Goal: Task Accomplishment & Management: Use online tool/utility

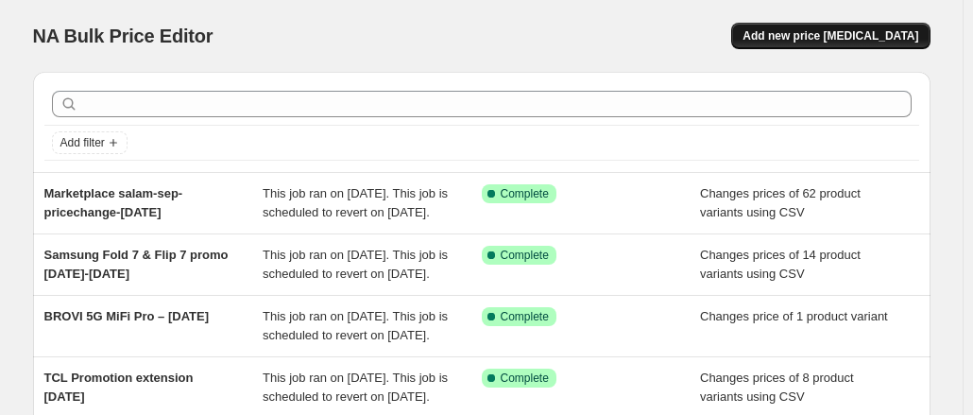
click at [812, 34] on span "Add new price [MEDICAL_DATA]" at bounding box center [830, 35] width 176 height 15
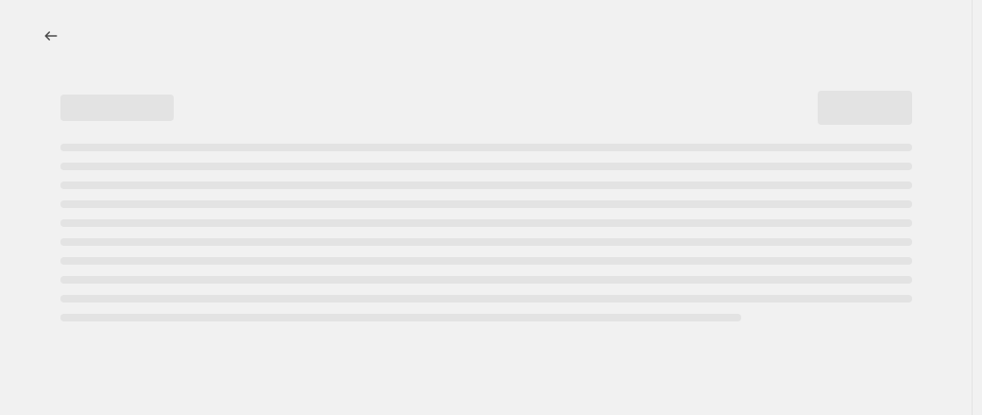
select select "percentage"
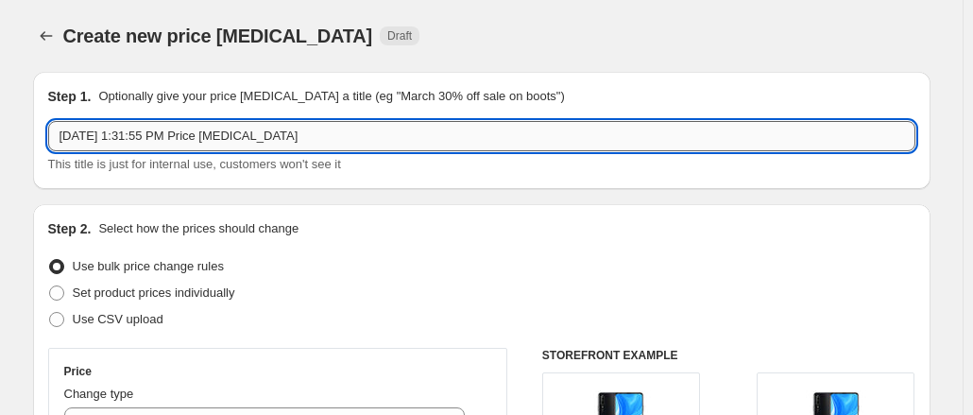
click at [400, 139] on input "[DATE] 1:31:55 PM Price [MEDICAL_DATA]" at bounding box center [481, 136] width 867 height 30
drag, startPoint x: 400, startPoint y: 139, endPoint x: -184, endPoint y: 85, distance: 587.1
click at [0, 85] on html "Home Settings Plans Skip to content Create new price [MEDICAL_DATA]. This page …" at bounding box center [486, 207] width 973 height 415
drag, startPoint x: 396, startPoint y: 130, endPoint x: 135, endPoint y: 128, distance: 260.7
click at [135, 128] on input "Marketplace electronyat-promo-until-30sep" at bounding box center [481, 136] width 867 height 30
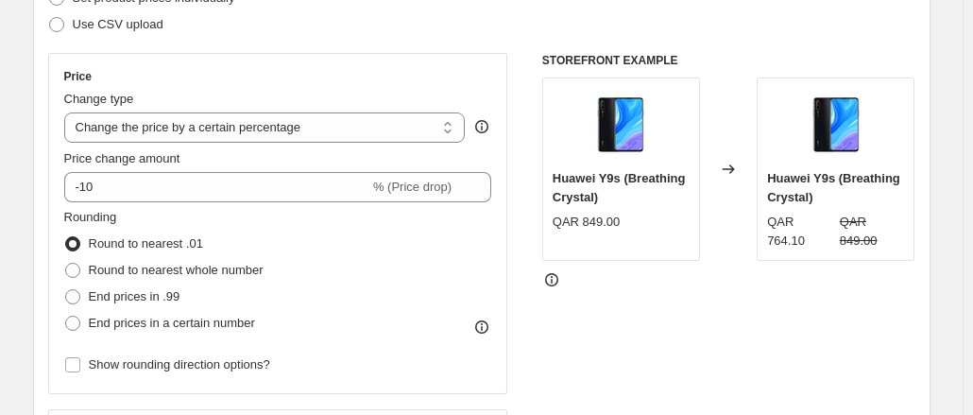
scroll to position [189, 0]
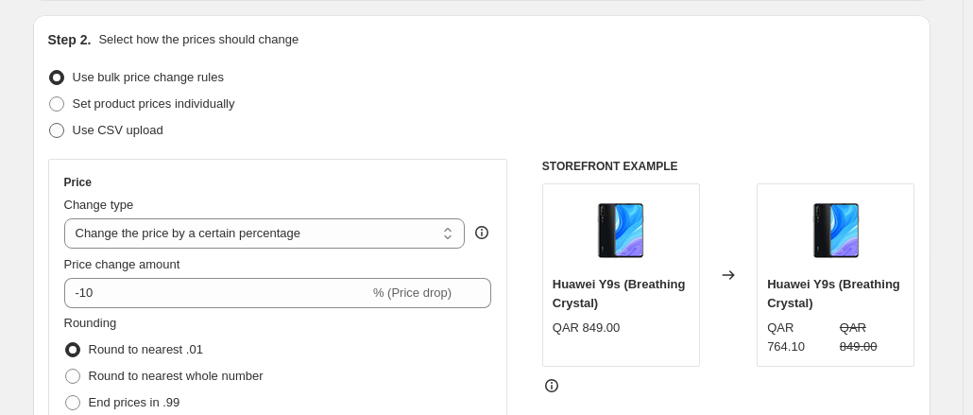
type input "Marketplace electronyat-promo-until-30sep"
click at [65, 131] on span at bounding box center [56, 130] width 17 height 17
click at [50, 124] on input "Use CSV upload" at bounding box center [49, 123] width 1 height 1
radio input "true"
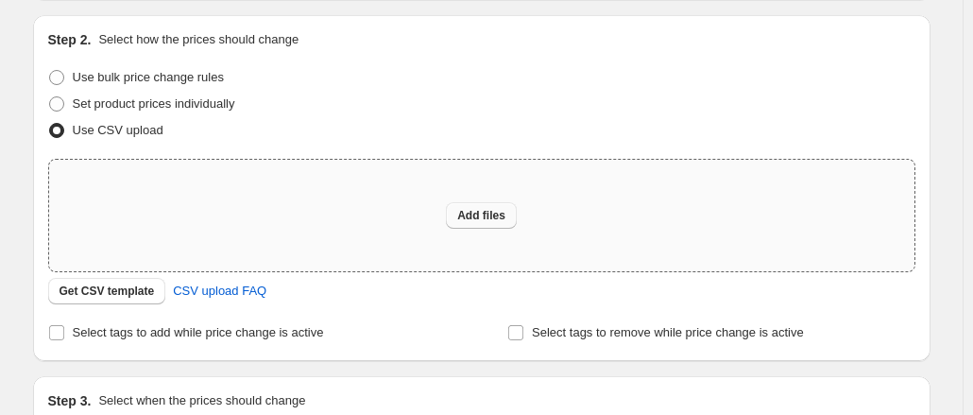
click at [478, 220] on span "Add files" at bounding box center [481, 215] width 48 height 15
type input "C:\fakepath\csv_template_user_10815Technoblu until30sep.csv"
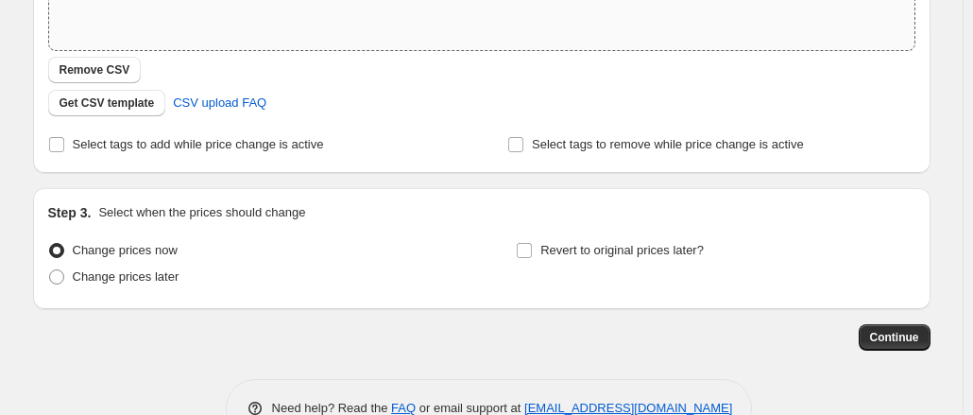
scroll to position [459, 0]
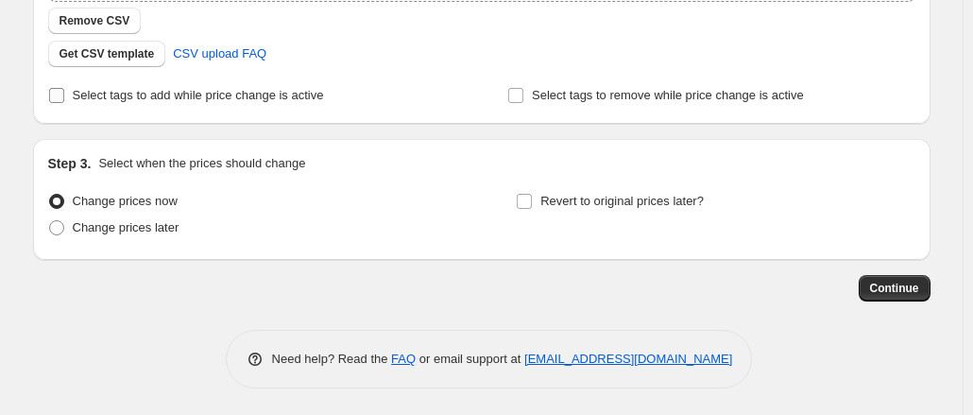
click at [62, 94] on input "Select tags to add while price change is active" at bounding box center [56, 95] width 15 height 15
checkbox input "true"
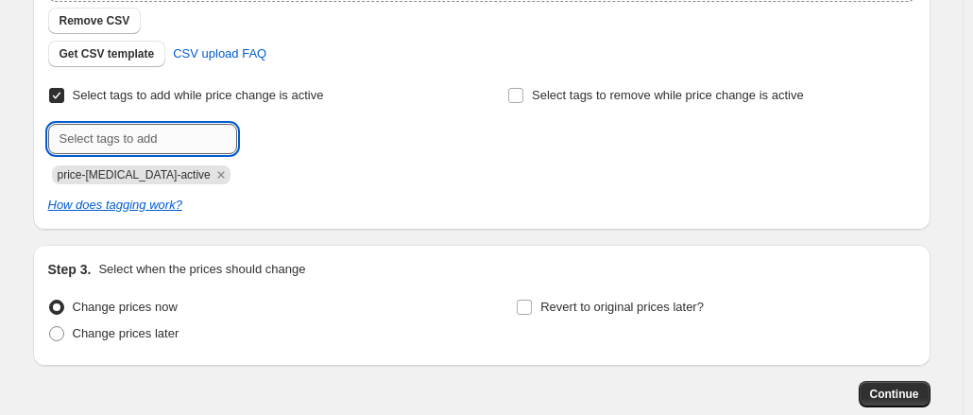
click at [181, 137] on input "text" at bounding box center [142, 139] width 189 height 30
paste input "electronyat-promo-until-30sep"
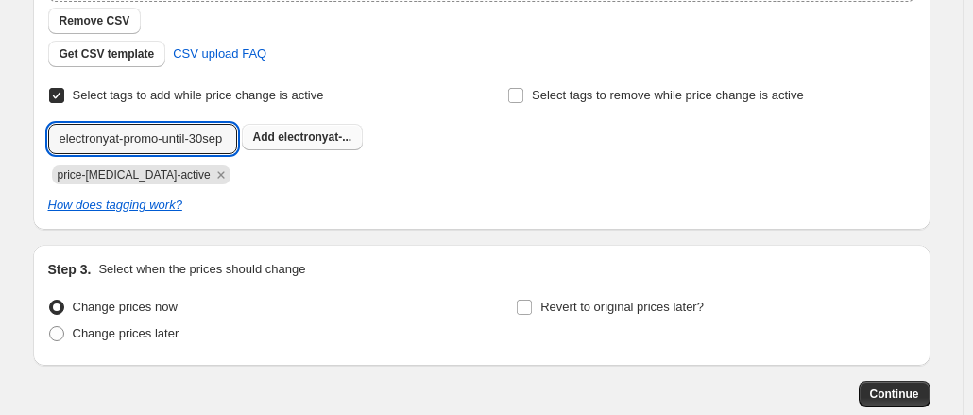
type input "electronyat-promo-until-30sep"
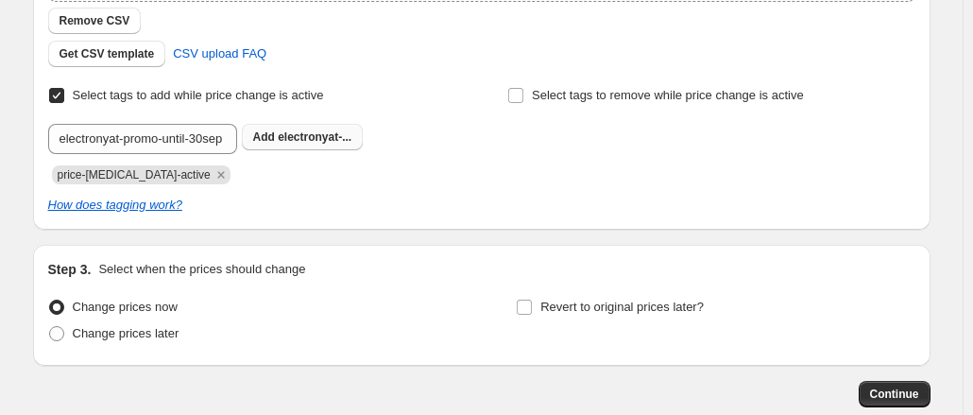
scroll to position [0, 0]
click at [317, 131] on span "electronyat-..." at bounding box center [315, 136] width 74 height 13
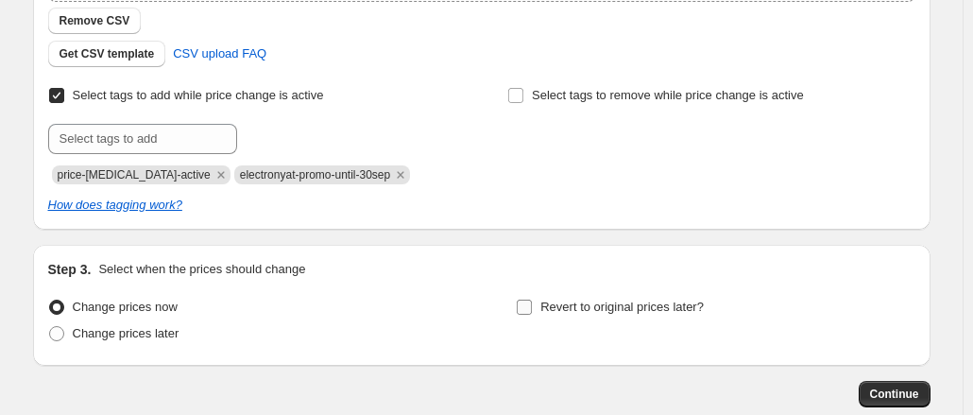
click at [521, 303] on input "Revert to original prices later?" at bounding box center [524, 306] width 15 height 15
checkbox input "true"
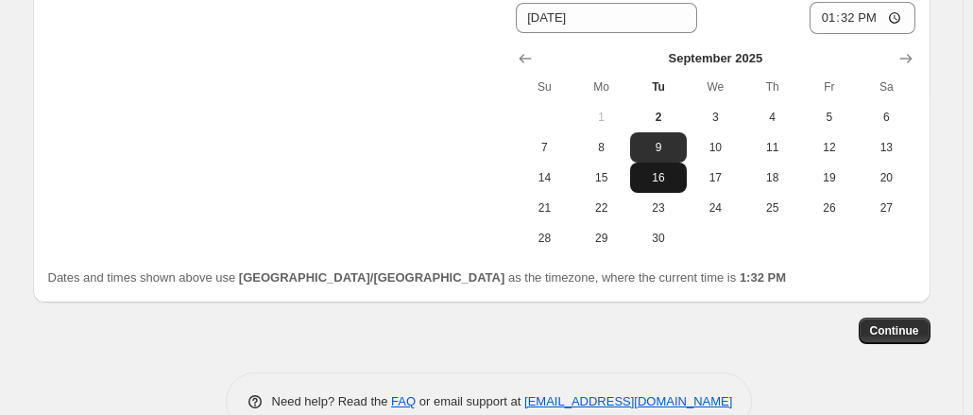
scroll to position [888, 0]
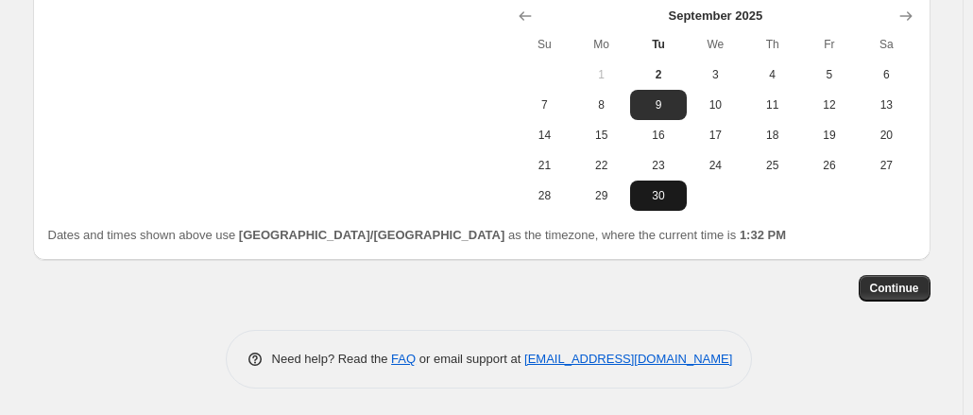
click at [654, 191] on span "30" at bounding box center [659, 195] width 42 height 15
type input "[DATE]"
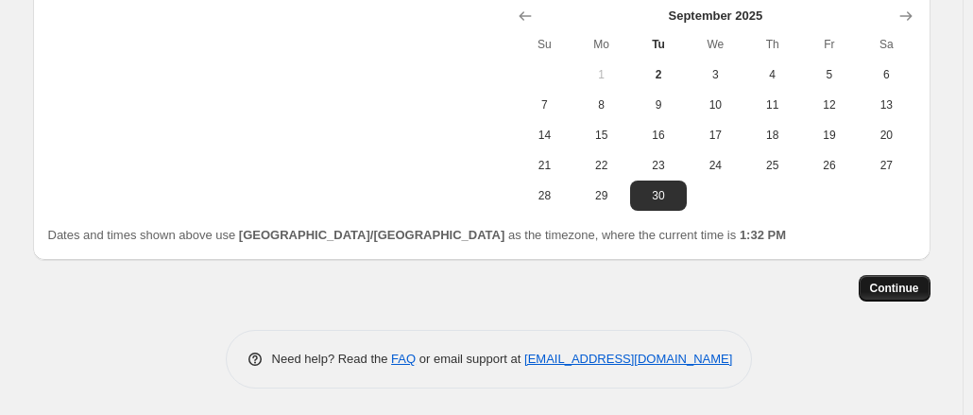
click at [895, 283] on span "Continue" at bounding box center [894, 288] width 49 height 15
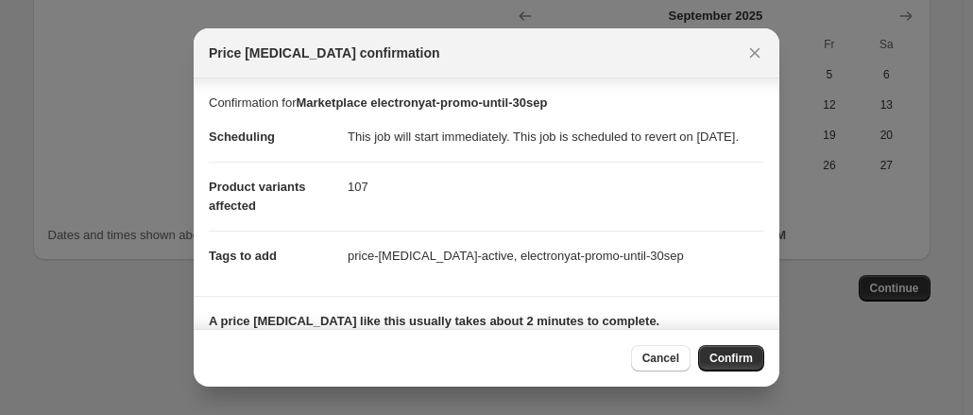
scroll to position [154, 0]
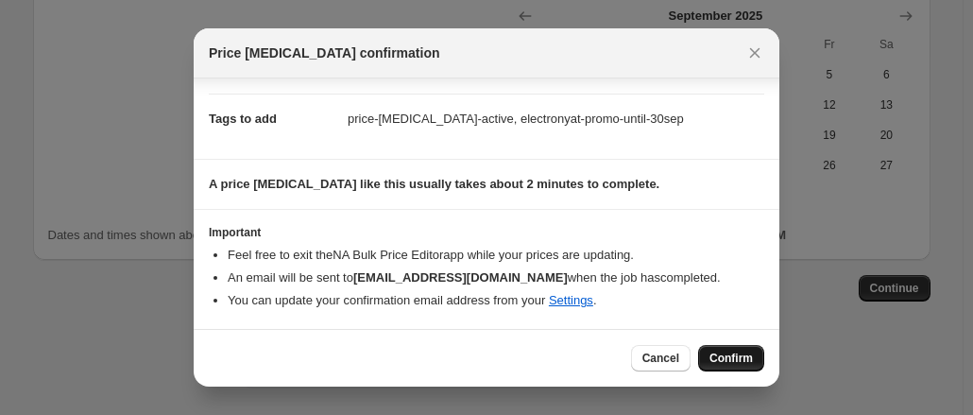
click at [746, 349] on button "Confirm" at bounding box center [731, 358] width 66 height 26
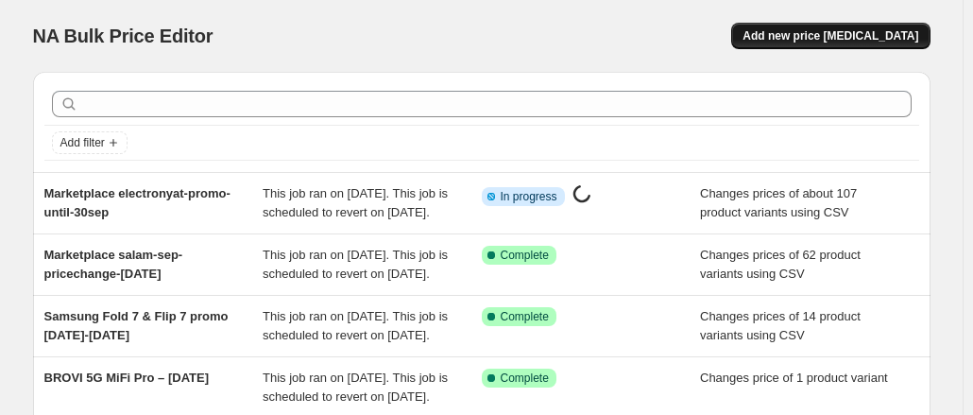
click at [885, 46] on button "Add new price [MEDICAL_DATA]" at bounding box center [830, 36] width 198 height 26
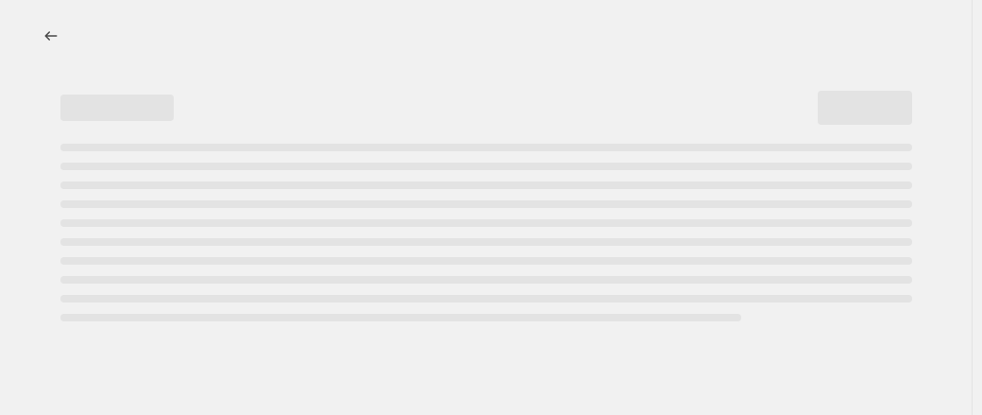
select select "percentage"
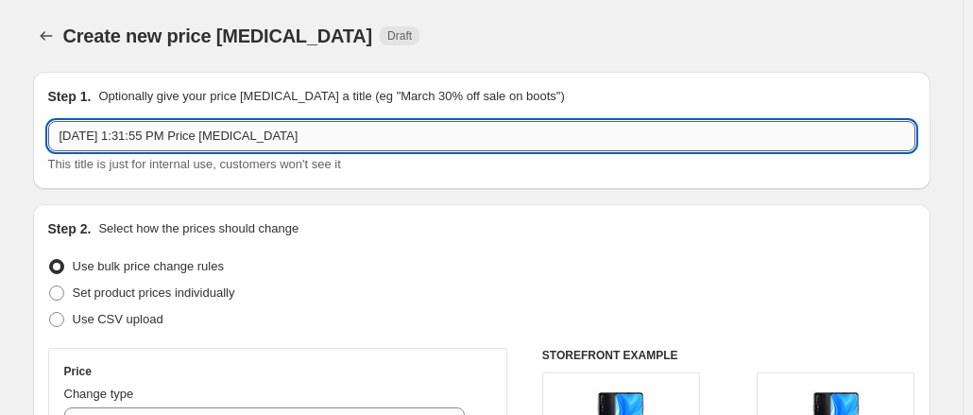
click at [288, 138] on input "[DATE] 1:31:55 PM Price [MEDICAL_DATA]" at bounding box center [481, 136] width 867 height 30
drag, startPoint x: 304, startPoint y: 138, endPoint x: 2, endPoint y: 97, distance: 304.9
drag, startPoint x: 333, startPoint y: 147, endPoint x: 132, endPoint y: 132, distance: 201.7
click at [132, 132] on input "Marketplace electronyat-promo-until27sep" at bounding box center [481, 136] width 867 height 30
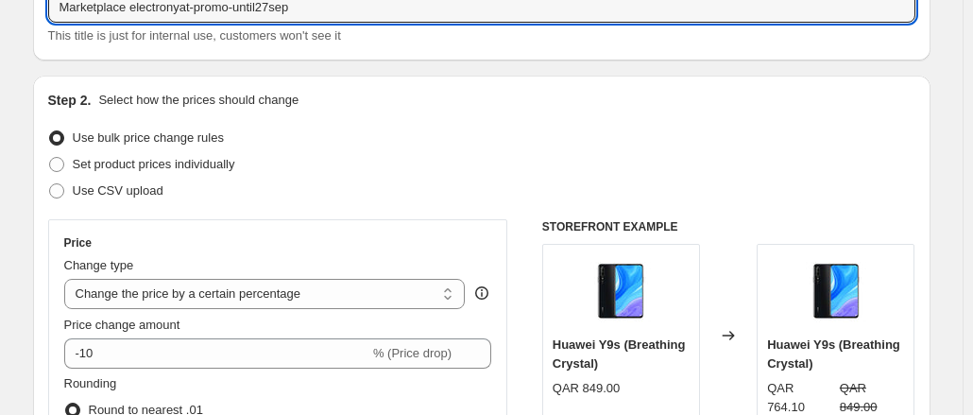
scroll to position [283, 0]
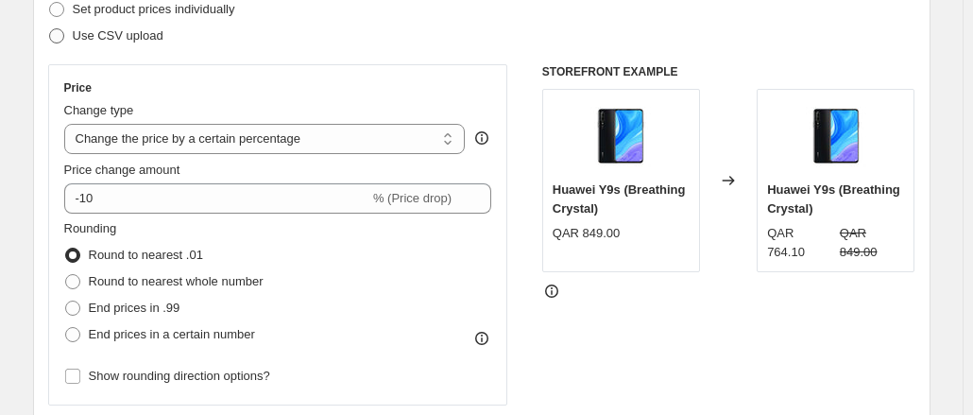
type input "Marketplace electronyat-promo-until27sep"
click at [64, 39] on span at bounding box center [56, 35] width 15 height 15
click at [50, 29] on input "Use CSV upload" at bounding box center [49, 28] width 1 height 1
radio input "true"
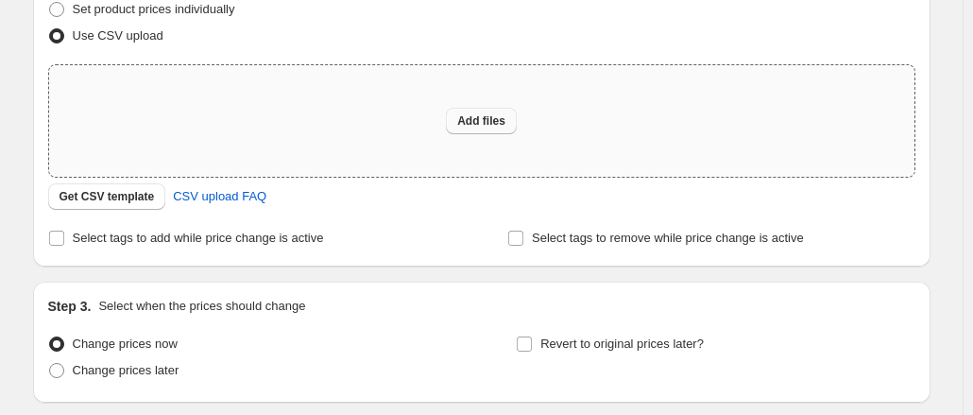
click at [477, 125] on span "Add files" at bounding box center [481, 120] width 48 height 15
type input "C:\fakepath\csv_template_user_10815technobluuntil27sep.csv"
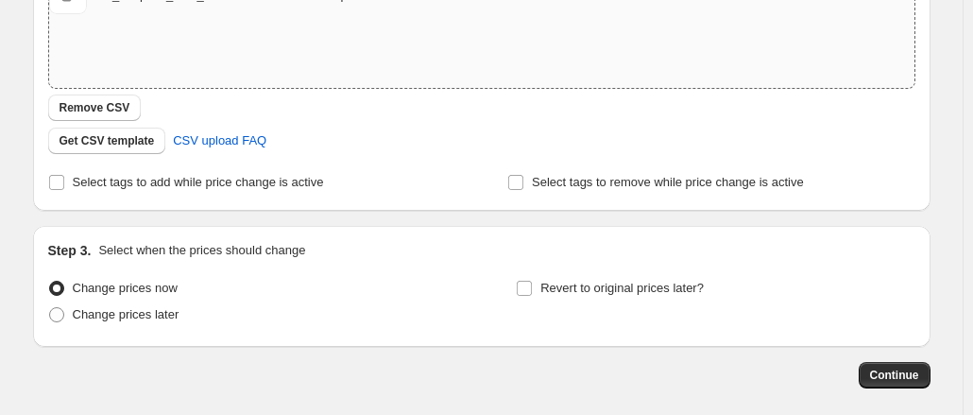
scroll to position [459, 0]
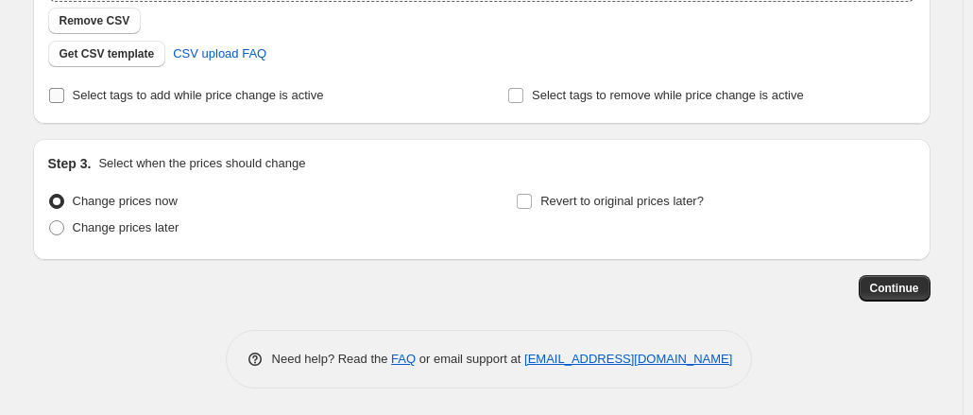
click at [64, 97] on input "Select tags to add while price change is active" at bounding box center [56, 95] width 15 height 15
checkbox input "true"
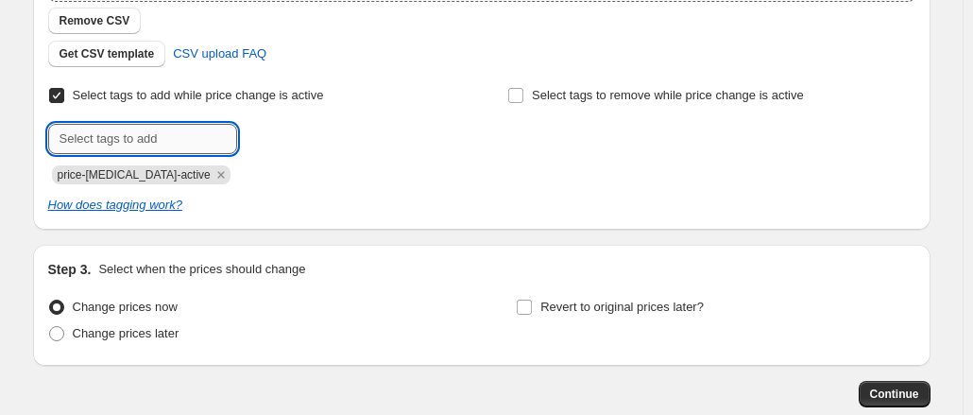
click at [178, 139] on input "text" at bounding box center [142, 139] width 189 height 30
paste input "electronyat-promo-until27sep"
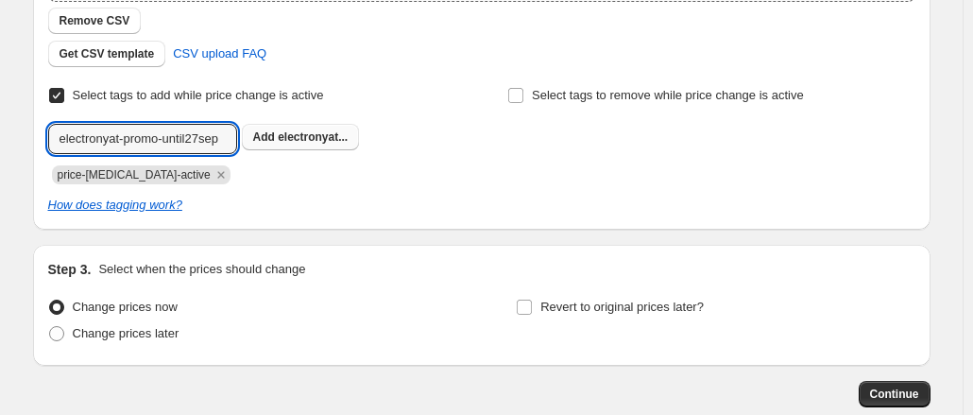
type input "electronyat-promo-until27sep"
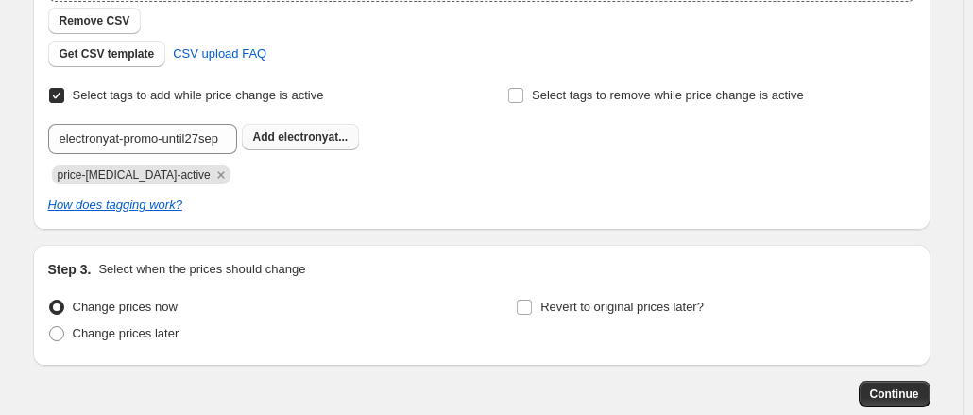
click at [300, 139] on span "electronyat..." at bounding box center [313, 136] width 70 height 13
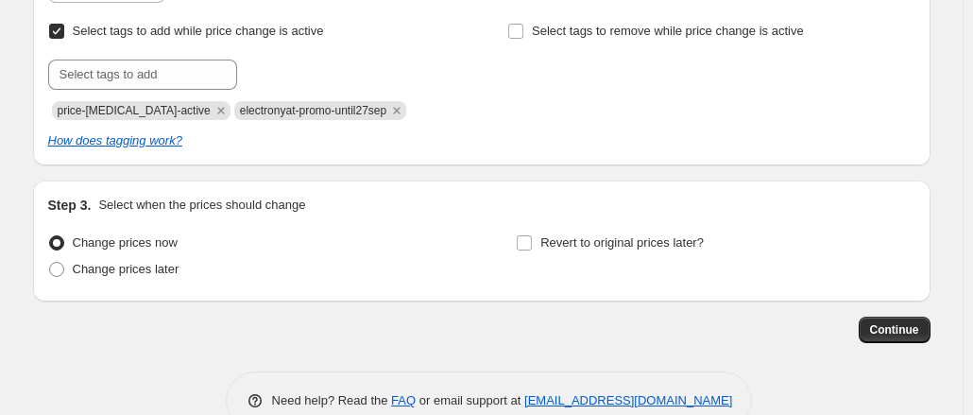
scroll to position [565, 0]
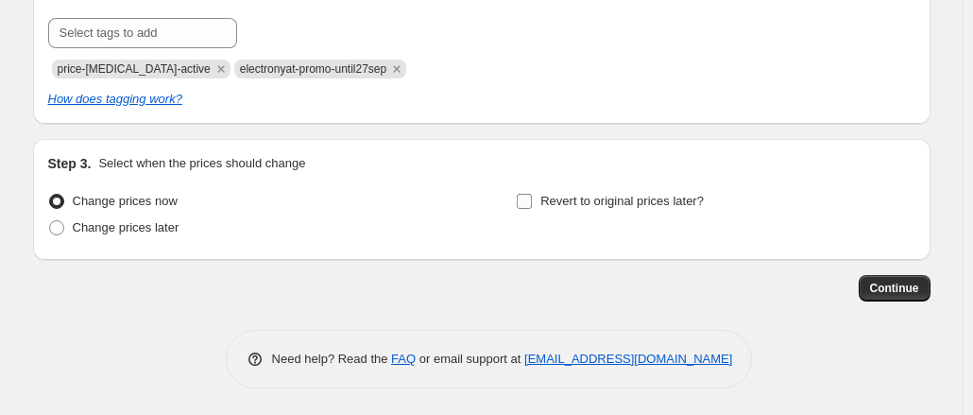
click at [524, 203] on input "Revert to original prices later?" at bounding box center [524, 201] width 15 height 15
checkbox input "true"
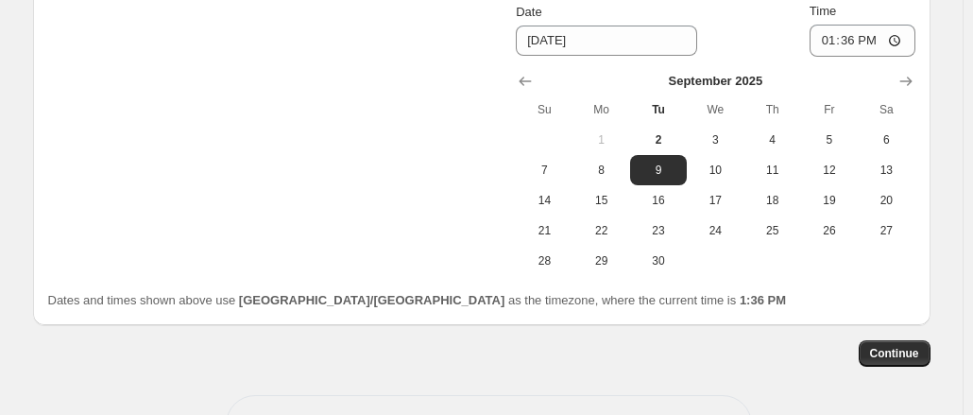
scroll to position [793, 0]
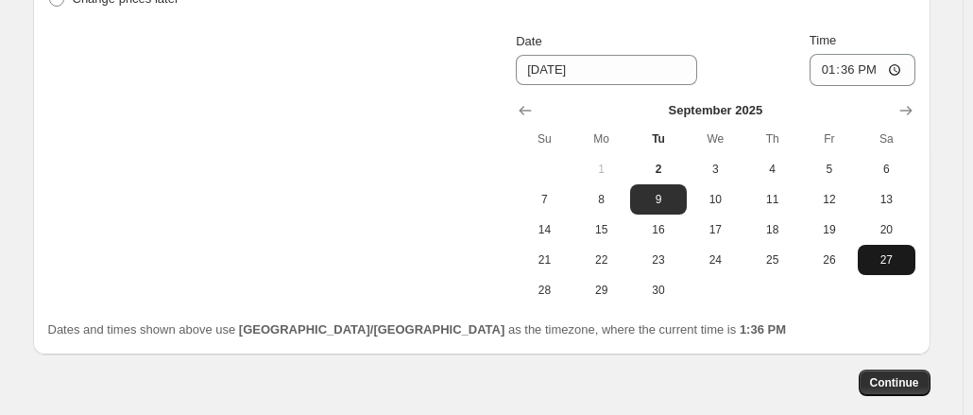
click at [899, 264] on span "27" at bounding box center [886, 259] width 42 height 15
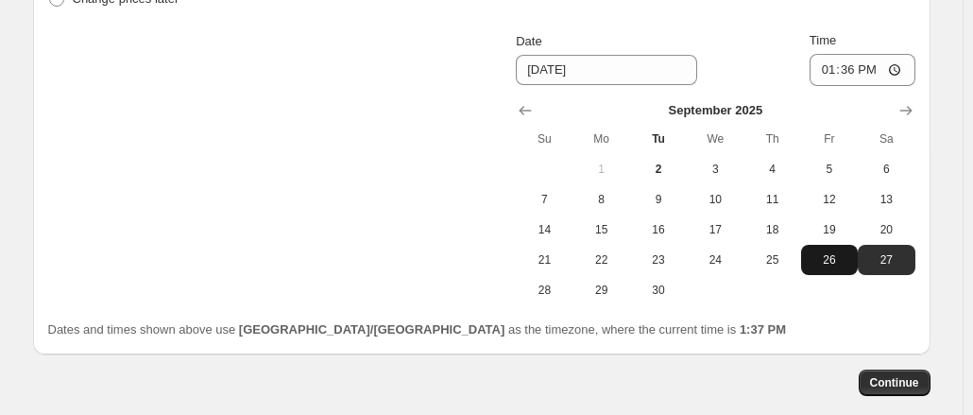
click at [837, 253] on span "26" at bounding box center [829, 259] width 42 height 15
type input "[DATE]"
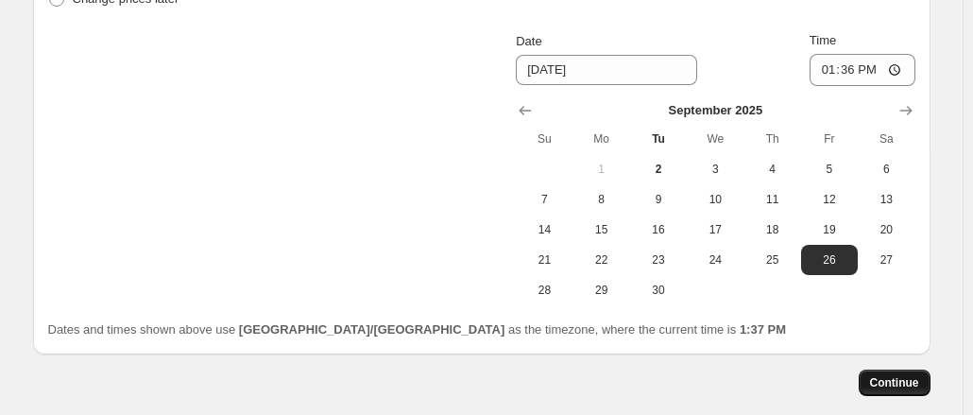
click at [898, 373] on button "Continue" at bounding box center [895, 382] width 72 height 26
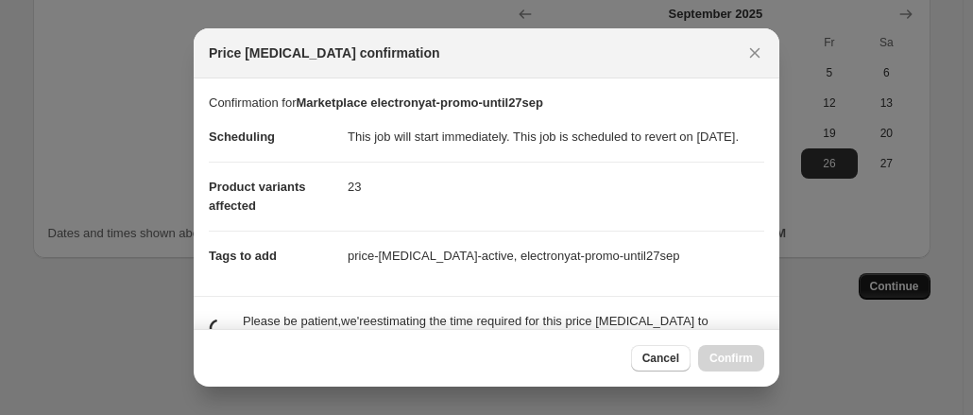
scroll to position [0, 0]
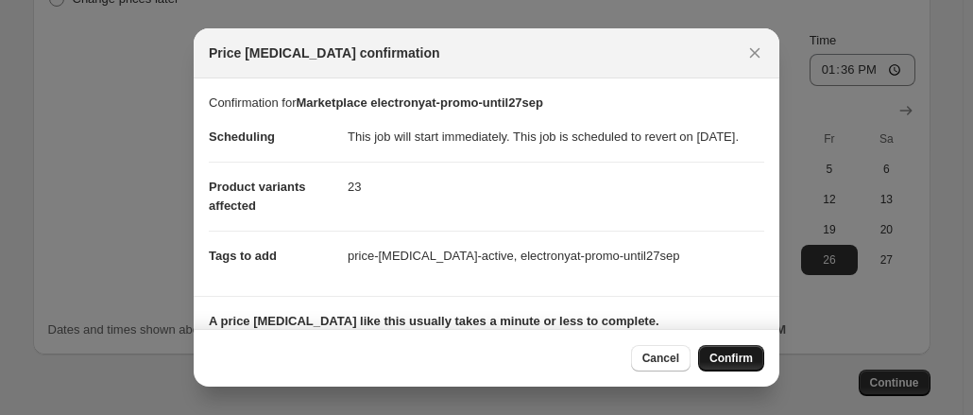
click at [712, 349] on button "Confirm" at bounding box center [731, 358] width 66 height 26
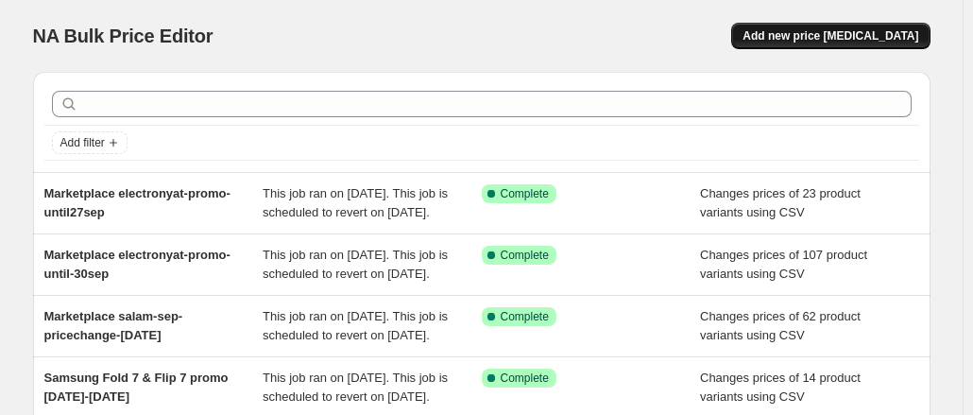
click at [814, 28] on button "Add new price [MEDICAL_DATA]" at bounding box center [830, 36] width 198 height 26
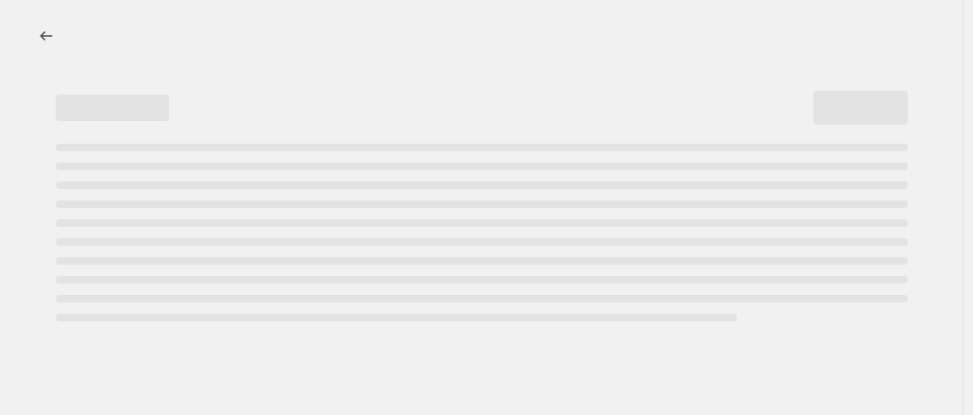
select select "percentage"
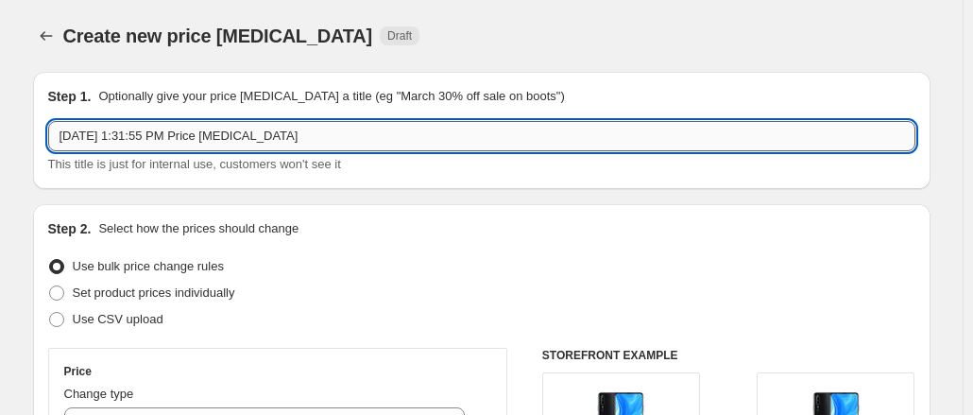
click at [192, 129] on input "[DATE] 1:31:55 PM Price [MEDICAL_DATA]" at bounding box center [481, 136] width 867 height 30
click at [338, 134] on input "[DATE] 1:31:55 PM Price [MEDICAL_DATA]" at bounding box center [481, 136] width 867 height 30
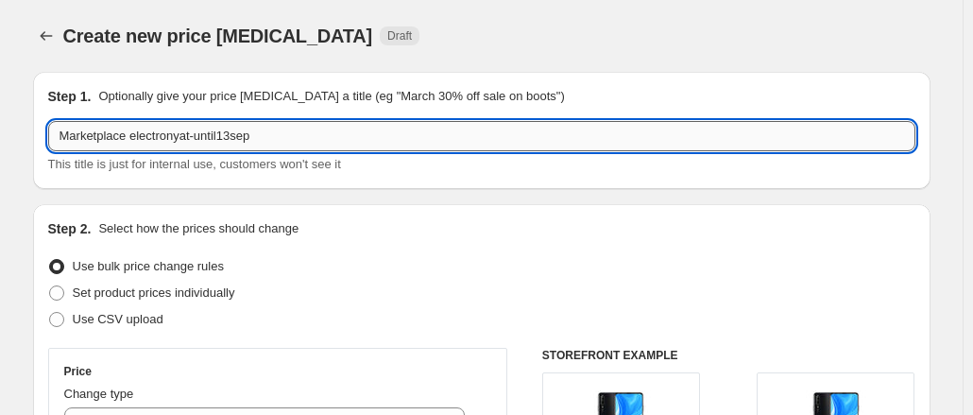
click at [228, 131] on input "Marketplace electronyat-until13sep" at bounding box center [481, 136] width 867 height 30
drag, startPoint x: 306, startPoint y: 143, endPoint x: 136, endPoint y: 128, distance: 170.6
click at [136, 128] on input "Marketplace electronyat-until-13sep" at bounding box center [481, 136] width 867 height 30
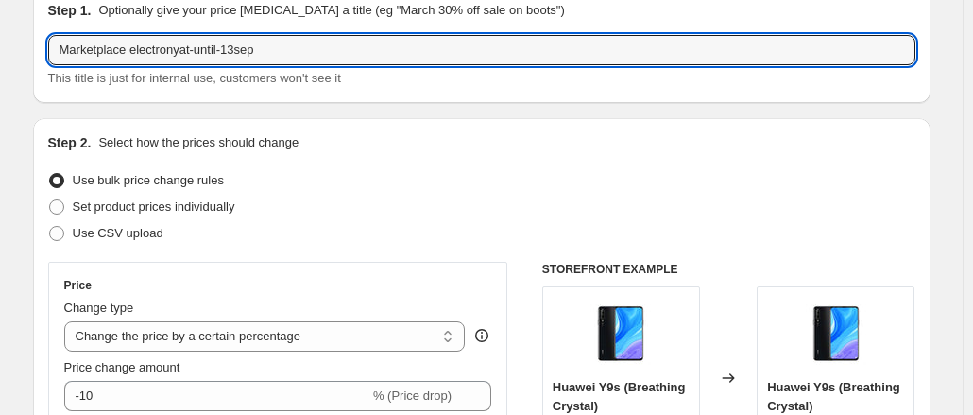
scroll to position [189, 0]
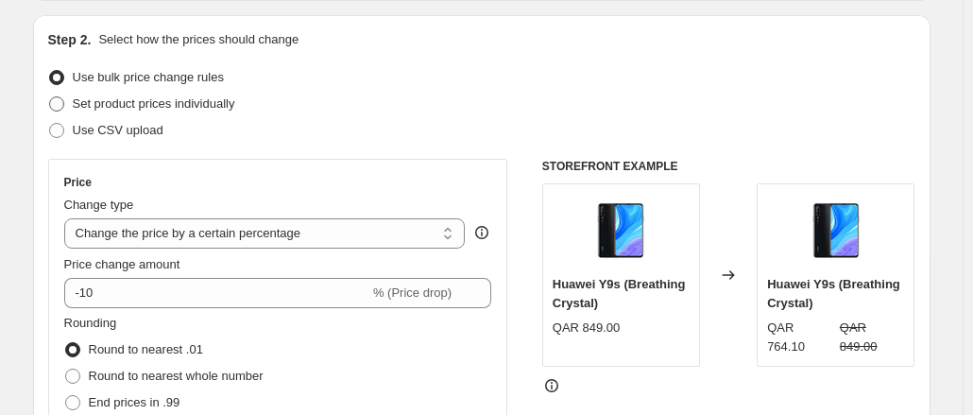
type input "Marketplace electronyat-until-13sep"
click at [60, 107] on span at bounding box center [56, 103] width 15 height 15
click at [50, 97] on input "Set product prices individually" at bounding box center [49, 96] width 1 height 1
radio input "true"
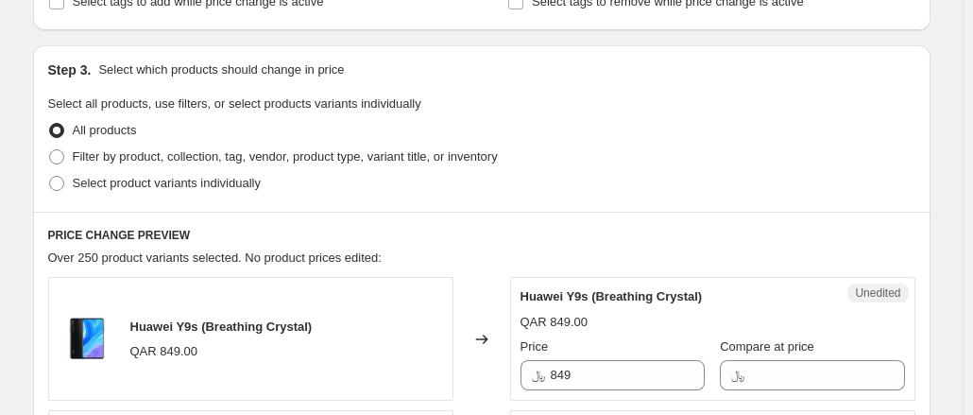
scroll to position [472, 0]
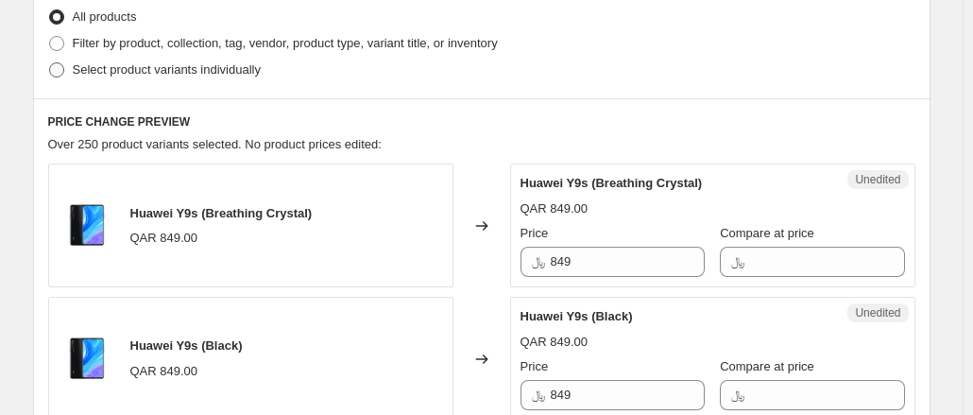
click at [64, 70] on span at bounding box center [56, 69] width 15 height 15
click at [50, 63] on input "Select product variants individually" at bounding box center [49, 62] width 1 height 1
radio input "true"
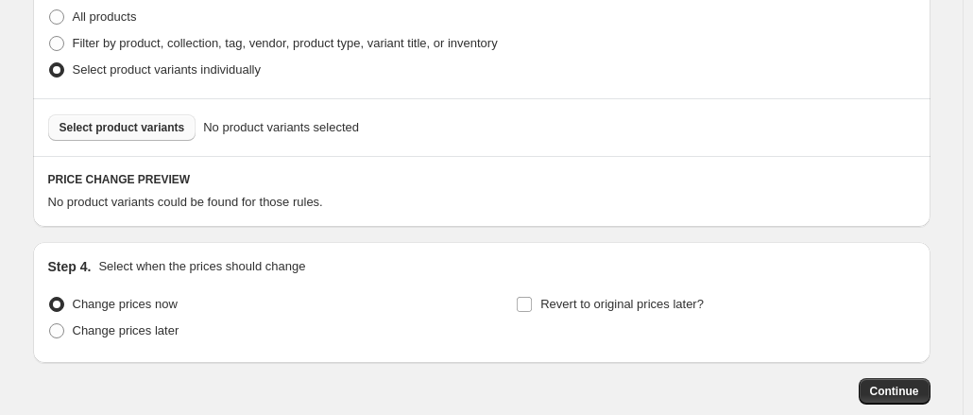
click at [98, 129] on span "Select product variants" at bounding box center [123, 127] width 126 height 15
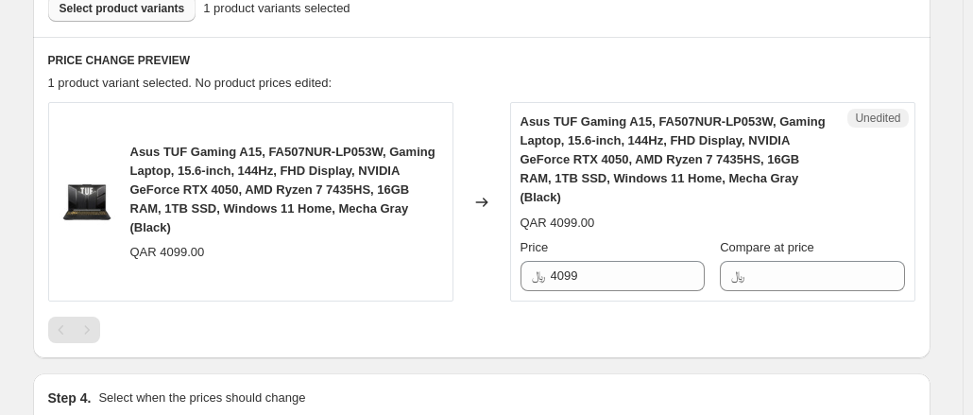
scroll to position [756, 0]
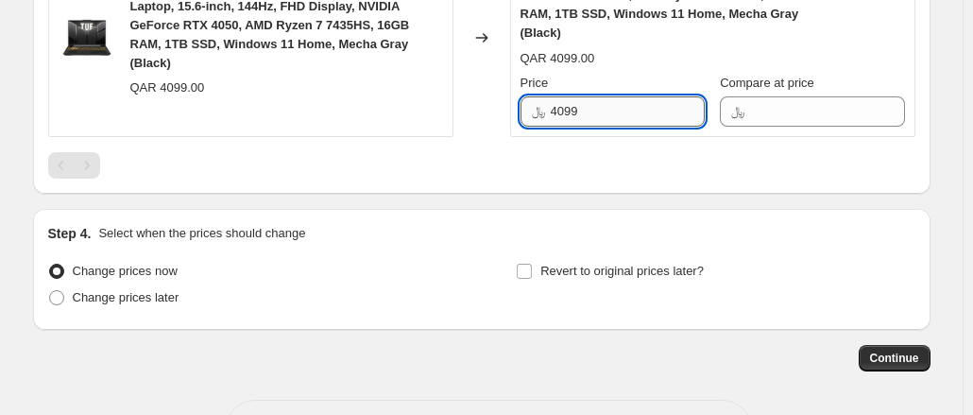
click at [598, 111] on input "4099" at bounding box center [628, 111] width 154 height 30
drag, startPoint x: 598, startPoint y: 111, endPoint x: 513, endPoint y: 105, distance: 85.3
click at [513, 105] on div "Asus TUF Gaming A15, FA507NUR-LP053W, Gaming Laptop, 15.6-inch, 144Hz, FHD Disp…" at bounding box center [481, 37] width 867 height 199
type input "3999"
click at [582, 231] on div "Step 4. Select when the prices should change" at bounding box center [481, 233] width 867 height 19
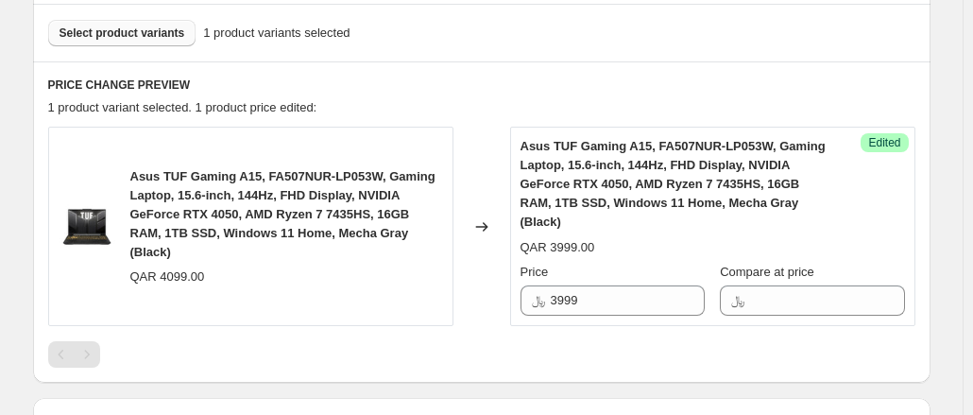
scroll to position [378, 0]
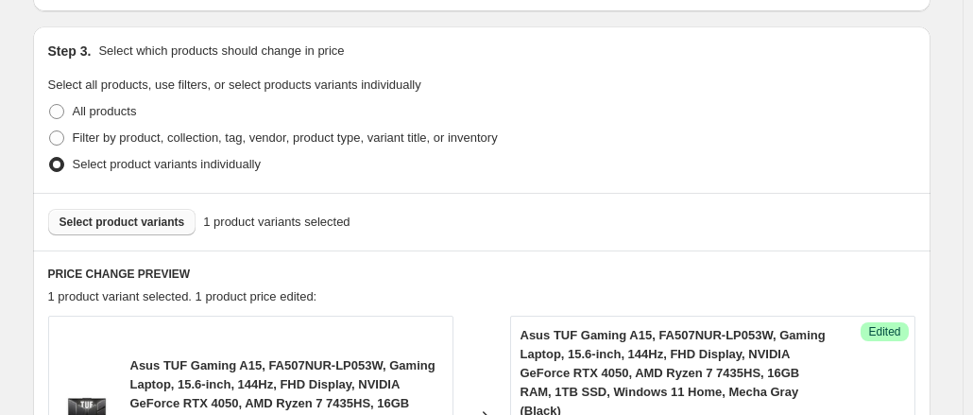
click at [125, 220] on span "Select product variants" at bounding box center [123, 221] width 126 height 15
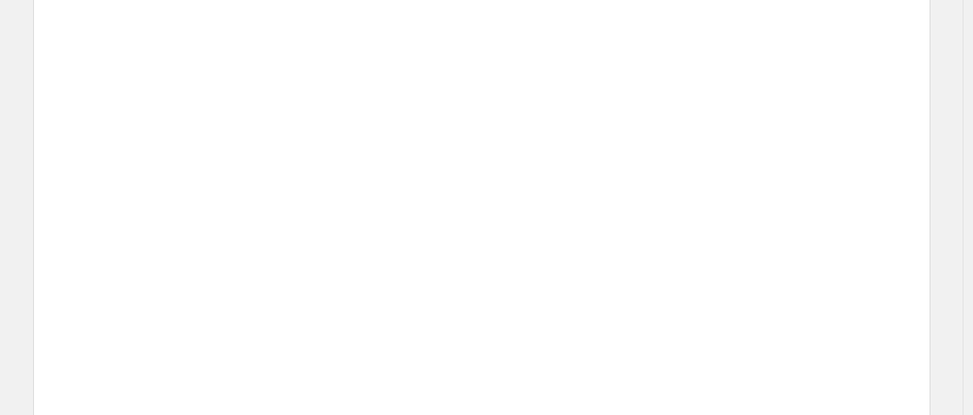
scroll to position [756, 0]
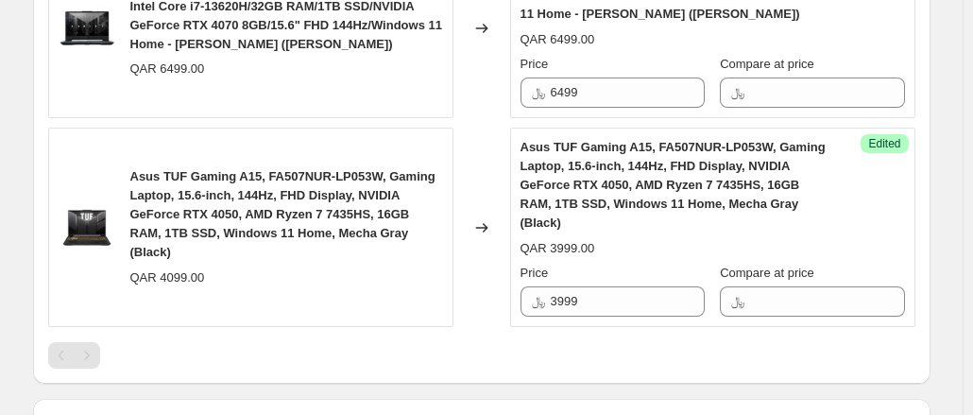
click at [708, 230] on div "Asus TUF Gaming A15, FA507NUR-LP053W, Gaming Laptop, 15.6-inch, 144Hz, FHD Disp…" at bounding box center [674, 185] width 309 height 94
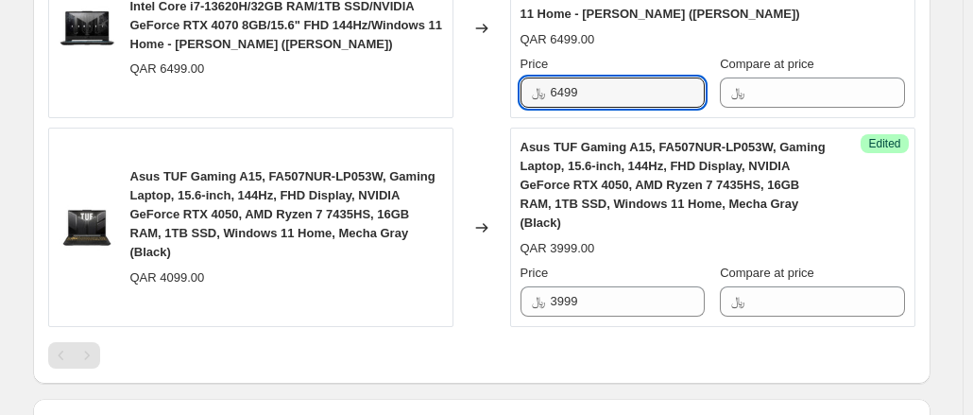
drag, startPoint x: 590, startPoint y: 93, endPoint x: 556, endPoint y: 86, distance: 34.6
click at [556, 86] on div "﷼ 6499" at bounding box center [612, 92] width 184 height 30
type input "5999"
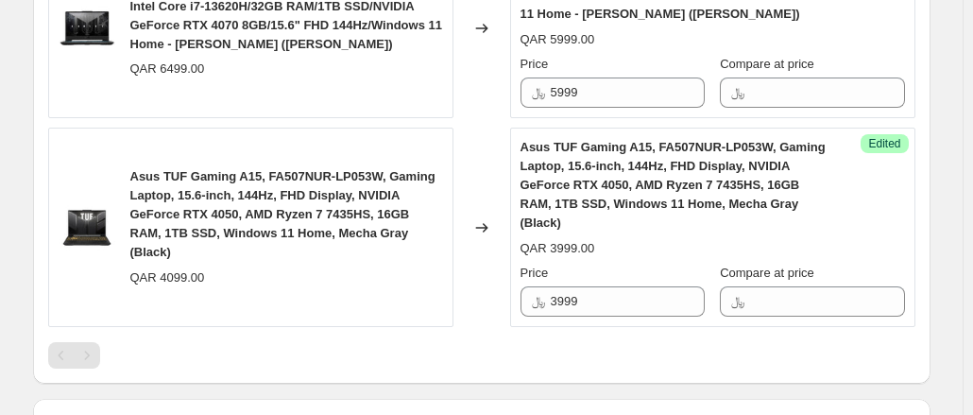
click at [676, 251] on div "QAR 3999.00" at bounding box center [712, 248] width 384 height 19
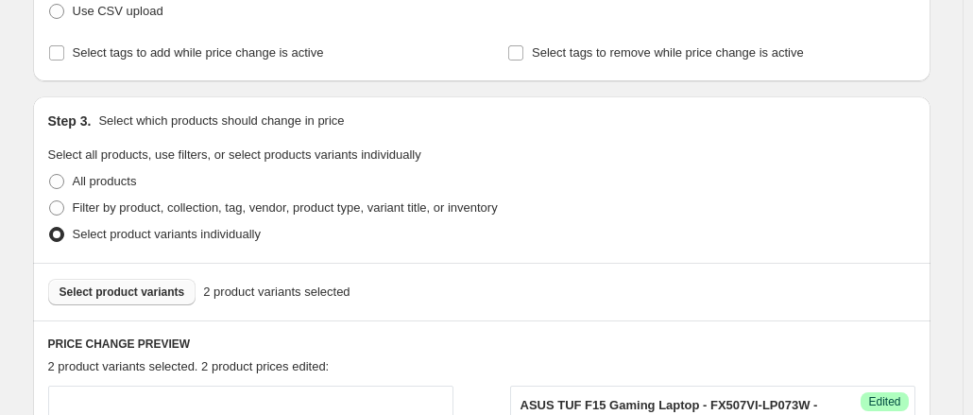
scroll to position [283, 0]
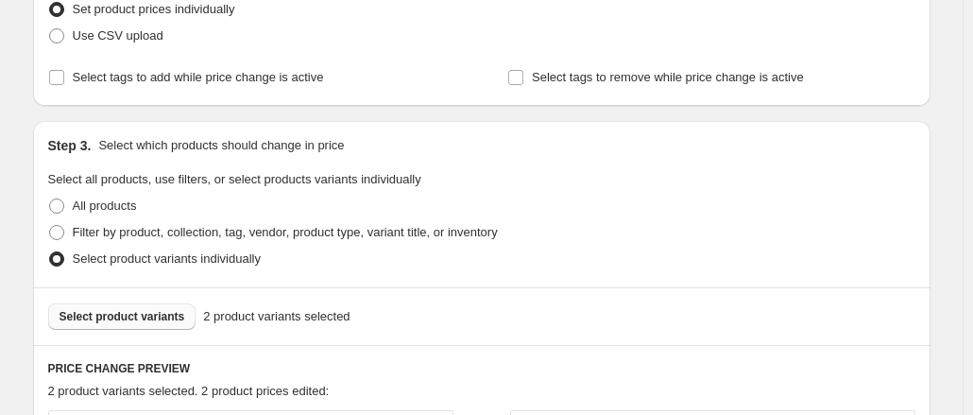
click at [151, 320] on span "Select product variants" at bounding box center [123, 316] width 126 height 15
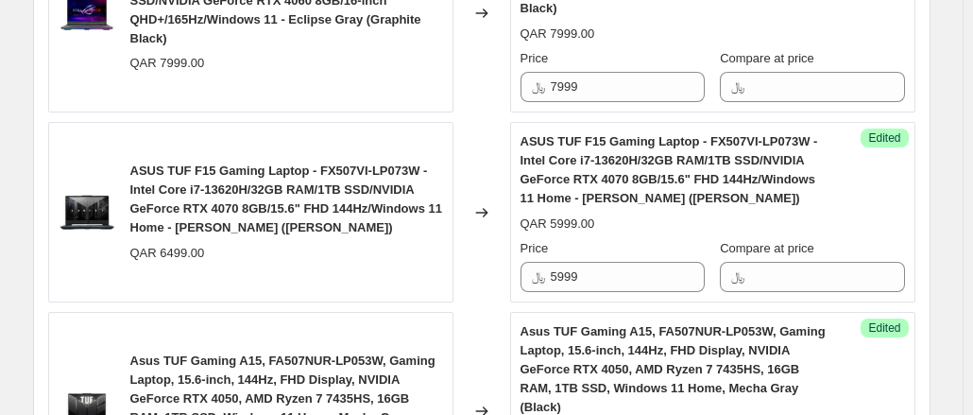
scroll to position [756, 0]
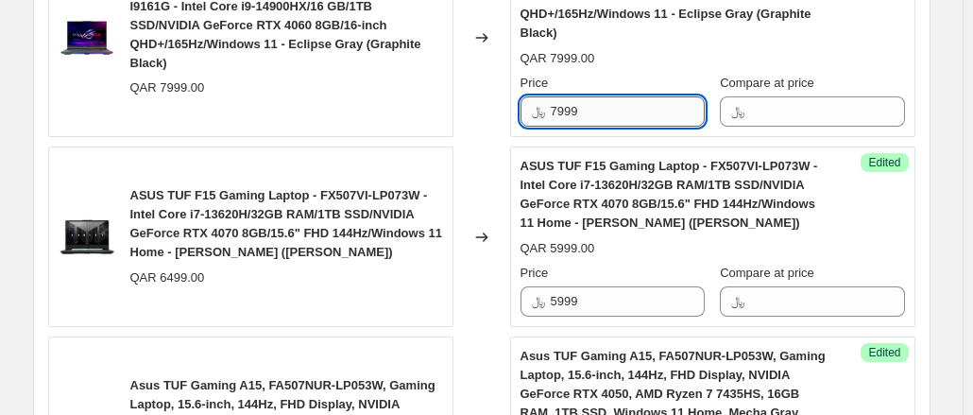
click at [632, 114] on input "7999" at bounding box center [628, 111] width 154 height 30
drag, startPoint x: 580, startPoint y: 111, endPoint x: 569, endPoint y: 107, distance: 11.9
click at [569, 107] on input "7999" at bounding box center [628, 111] width 154 height 30
type input "7499"
click at [659, 69] on div "ASUS ROG Strix G16 Gaming Laptop - G614JVR-I9161G - Intel Core i9-14900HX/16 GB…" at bounding box center [712, 37] width 384 height 179
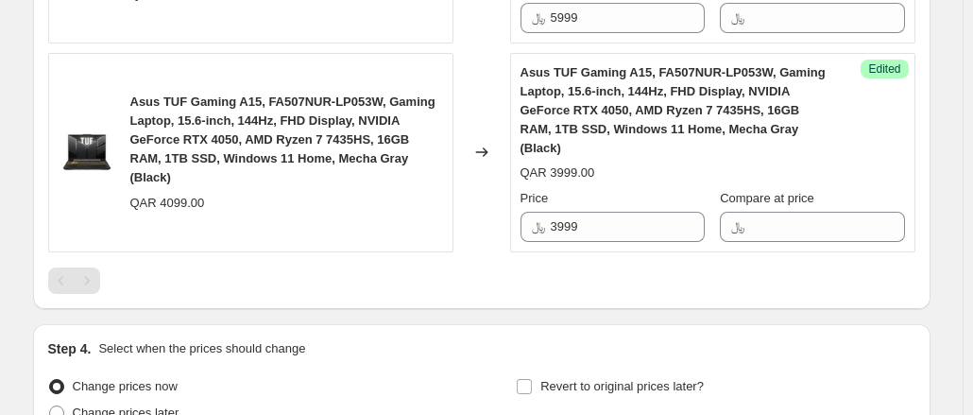
scroll to position [1222, 0]
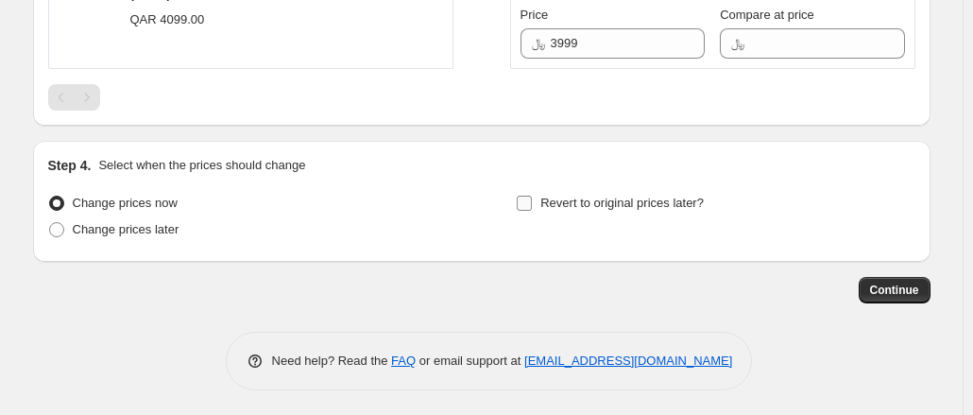
click at [532, 202] on input "Revert to original prices later?" at bounding box center [524, 203] width 15 height 15
checkbox input "true"
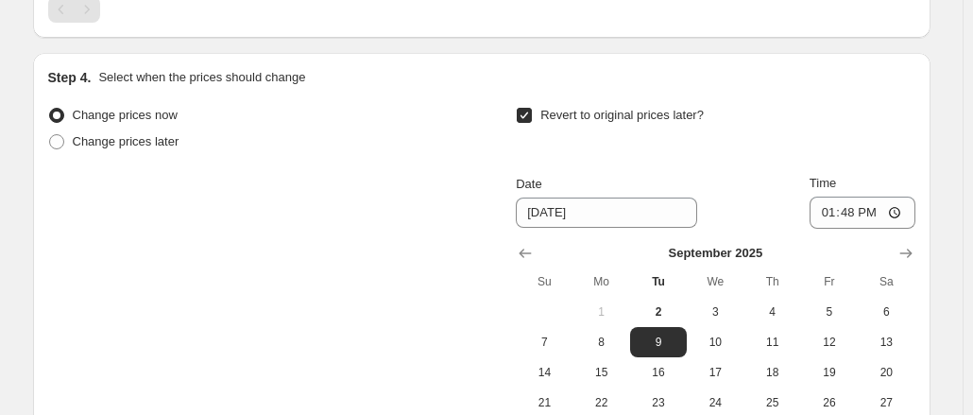
scroll to position [1411, 0]
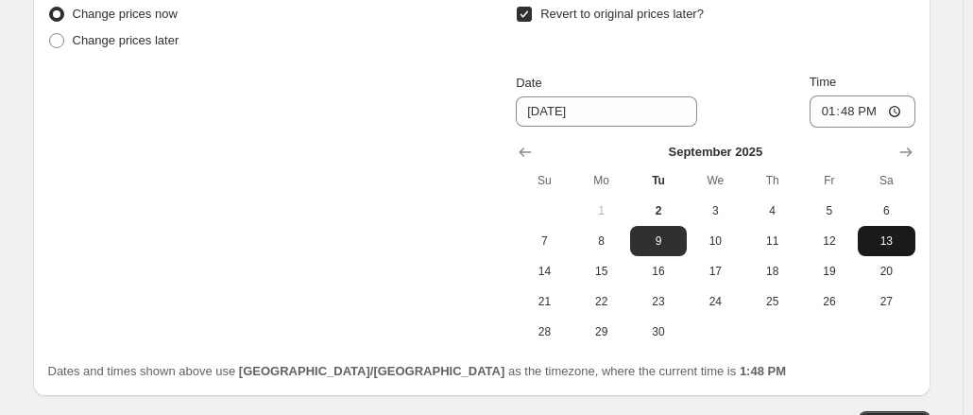
click at [899, 240] on span "13" at bounding box center [886, 240] width 42 height 15
type input "[DATE]"
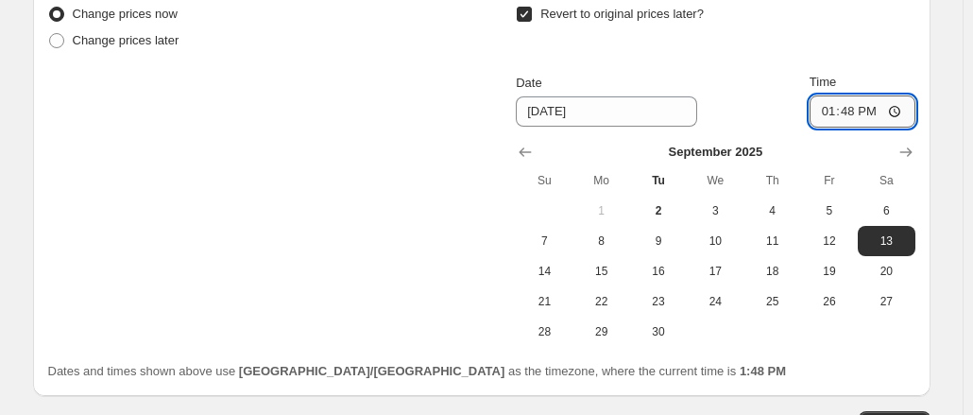
click at [849, 112] on input "13:48" at bounding box center [862, 111] width 106 height 32
click at [836, 111] on input "13:48" at bounding box center [862, 111] width 106 height 32
click at [828, 112] on input "21:48" at bounding box center [862, 111] width 106 height 32
click at [875, 112] on input "19:48" at bounding box center [862, 111] width 106 height 32
type input "07:48"
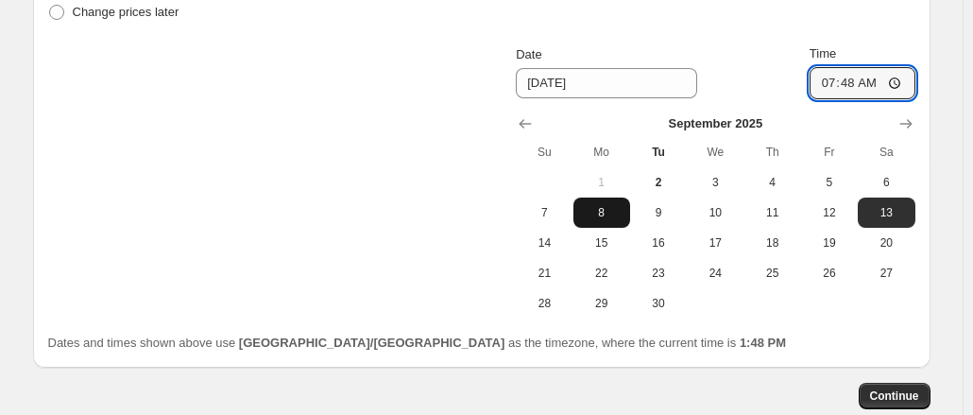
scroll to position [1545, 0]
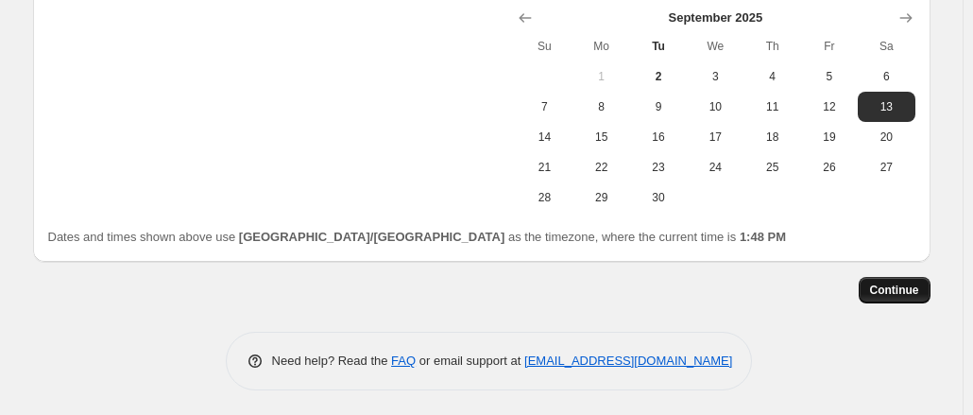
click at [890, 286] on span "Continue" at bounding box center [894, 289] width 49 height 15
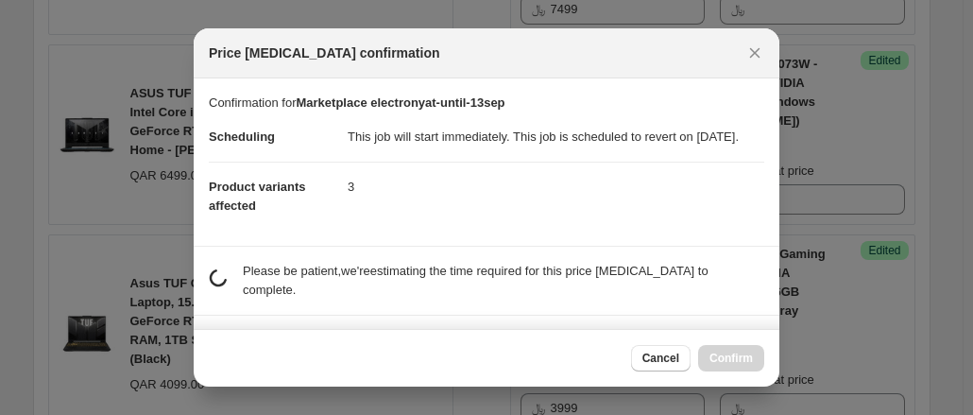
scroll to position [0, 0]
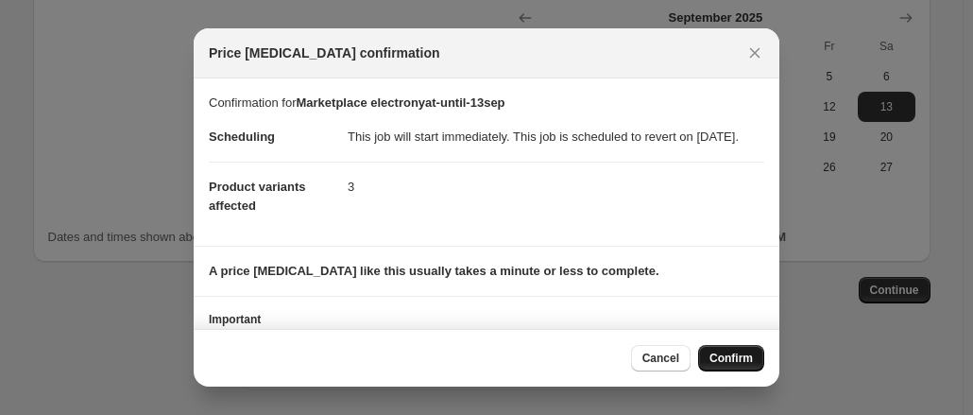
click at [726, 359] on span "Confirm" at bounding box center [730, 357] width 43 height 15
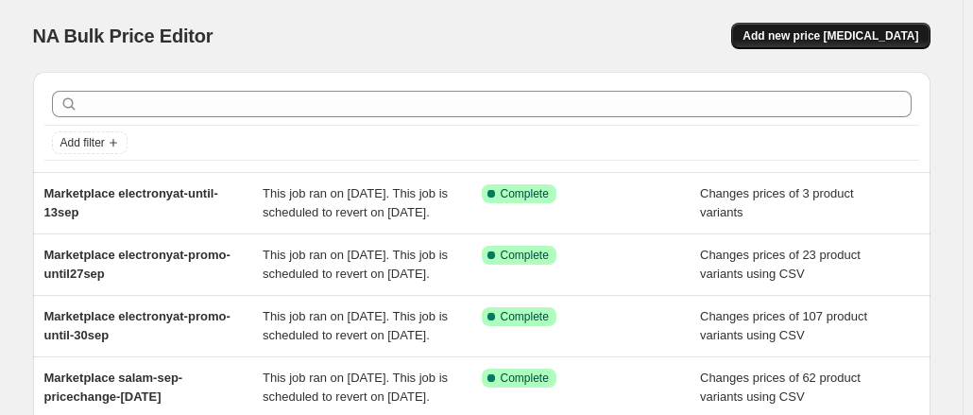
click at [809, 38] on span "Add new price [MEDICAL_DATA]" at bounding box center [830, 35] width 176 height 15
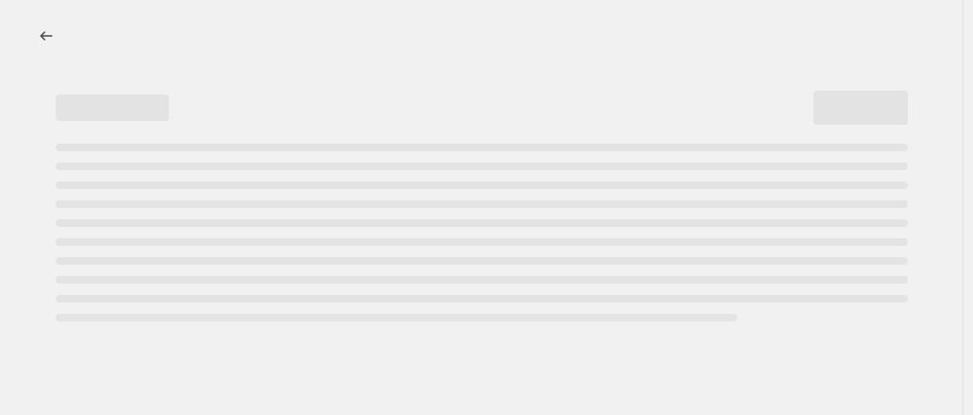
select select "percentage"
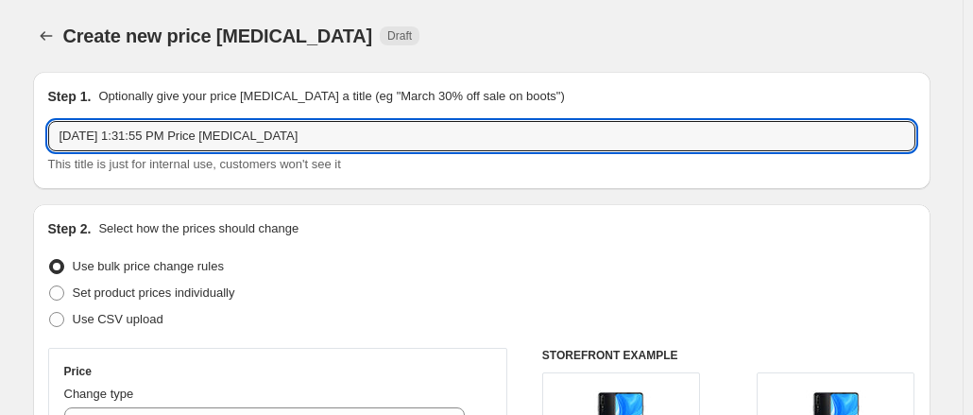
drag, startPoint x: 298, startPoint y: 138, endPoint x: 2, endPoint y: 122, distance: 297.0
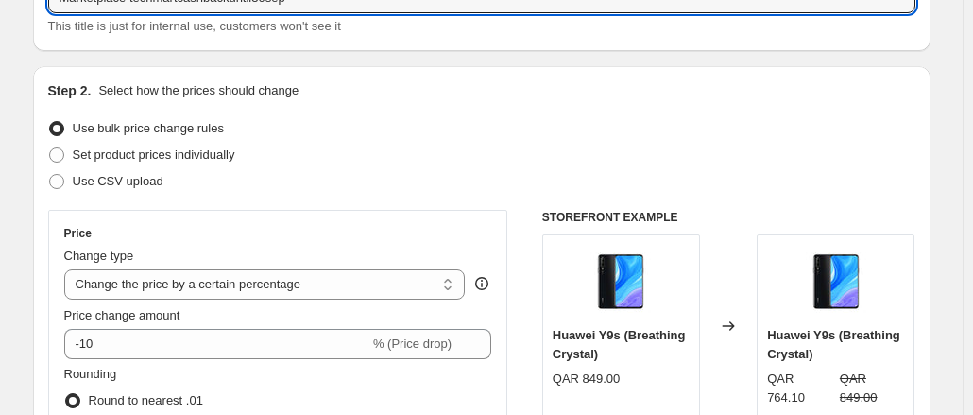
scroll to position [189, 0]
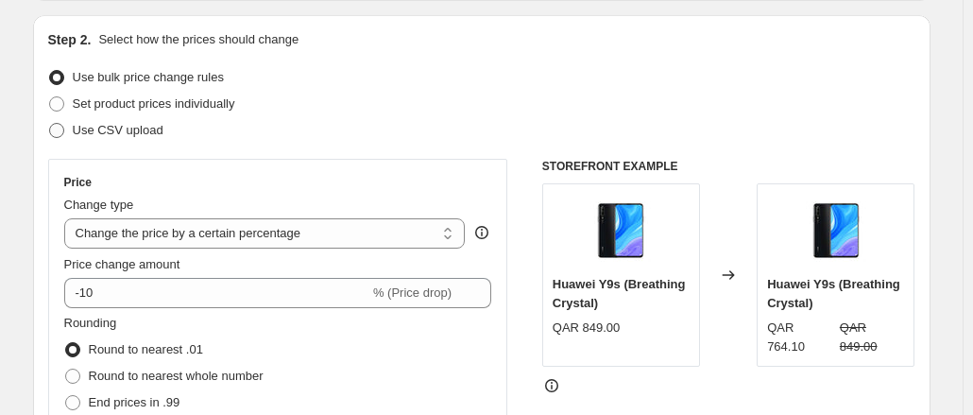
type input "Marketplace techmartcashbackuntil30sep"
click at [60, 135] on span at bounding box center [56, 130] width 15 height 15
click at [50, 124] on input "Use CSV upload" at bounding box center [49, 123] width 1 height 1
radio input "true"
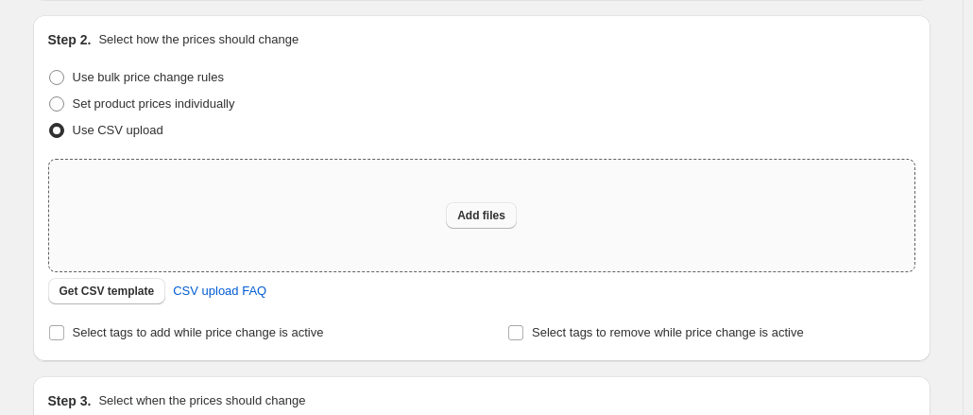
click at [476, 225] on button "Add files" at bounding box center [481, 215] width 71 height 26
type input "C:\fakepath\csv_template_user_10815techmartuntilsep.csv"
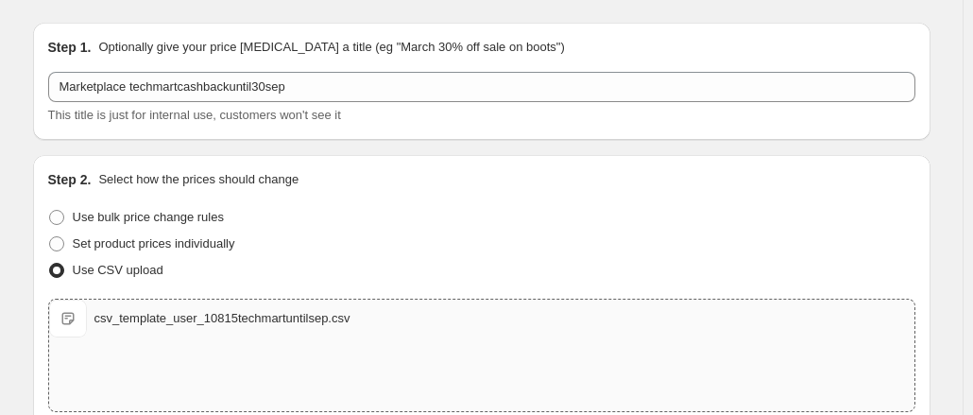
scroll to position [0, 0]
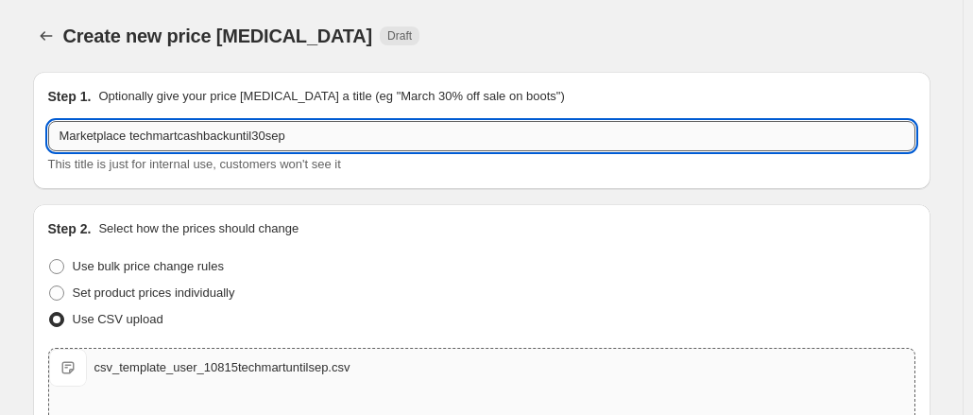
drag, startPoint x: 331, startPoint y: 137, endPoint x: 134, endPoint y: 135, distance: 196.5
click at [134, 135] on input "Marketplace techmartcashbackuntil30sep" at bounding box center [481, 136] width 867 height 30
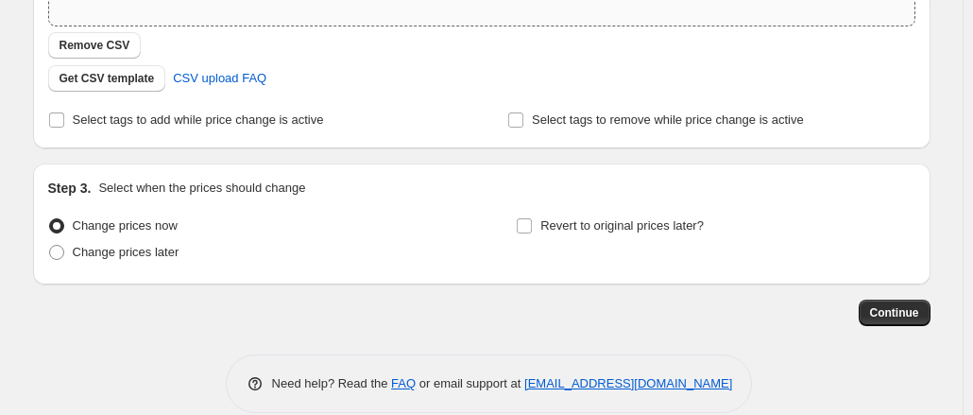
scroll to position [459, 0]
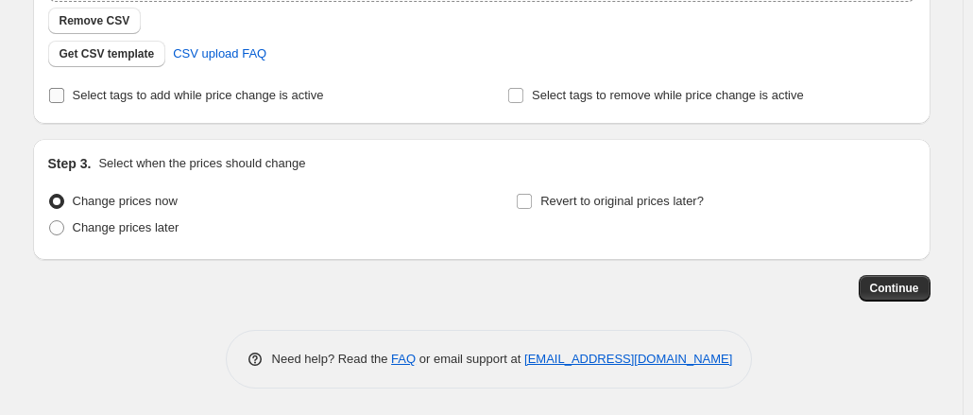
click at [64, 99] on input "Select tags to add while price change is active" at bounding box center [56, 95] width 15 height 15
checkbox input "true"
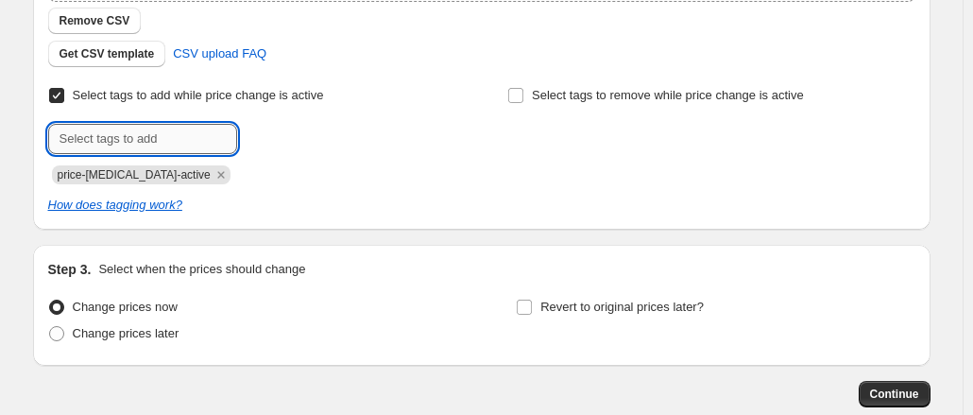
click at [222, 132] on input "text" at bounding box center [142, 139] width 189 height 30
paste input "techmartcashbackuntil30sep"
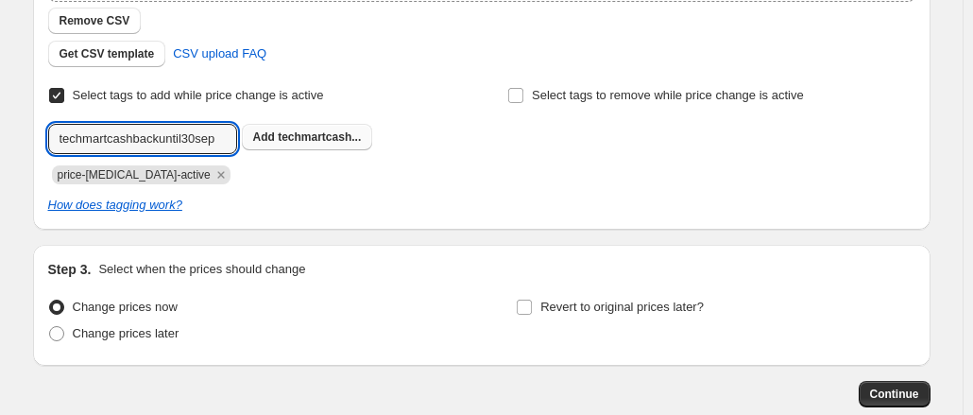
type input "techmartcashbackuntil30sep"
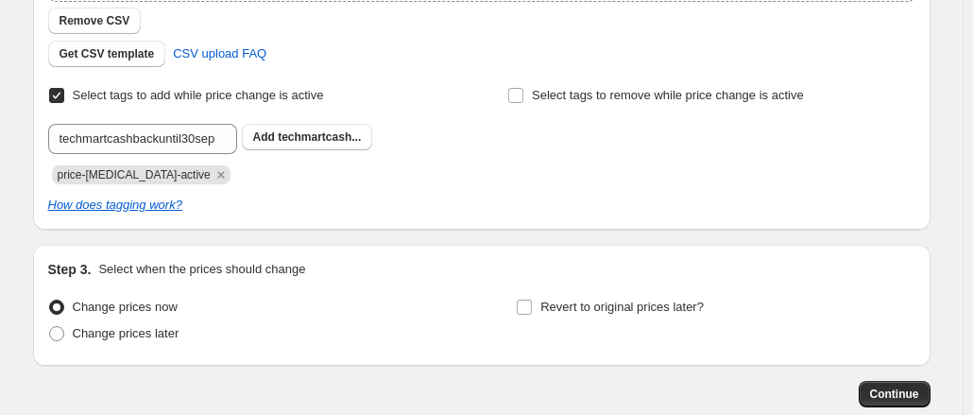
drag, startPoint x: 298, startPoint y: 138, endPoint x: 183, endPoint y: 253, distance: 163.0
click at [295, 141] on span "techmartcash..." at bounding box center [319, 136] width 83 height 13
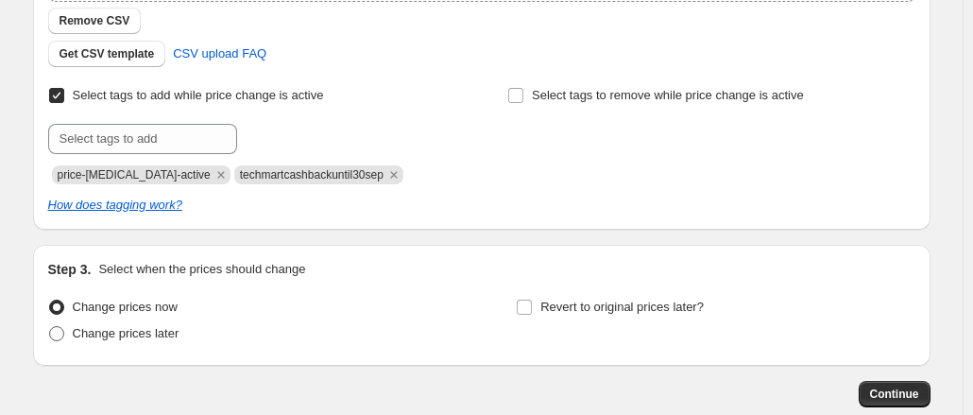
click at [70, 337] on label "Change prices later" at bounding box center [113, 333] width 131 height 26
click at [50, 327] on input "Change prices later" at bounding box center [49, 326] width 1 height 1
radio input "true"
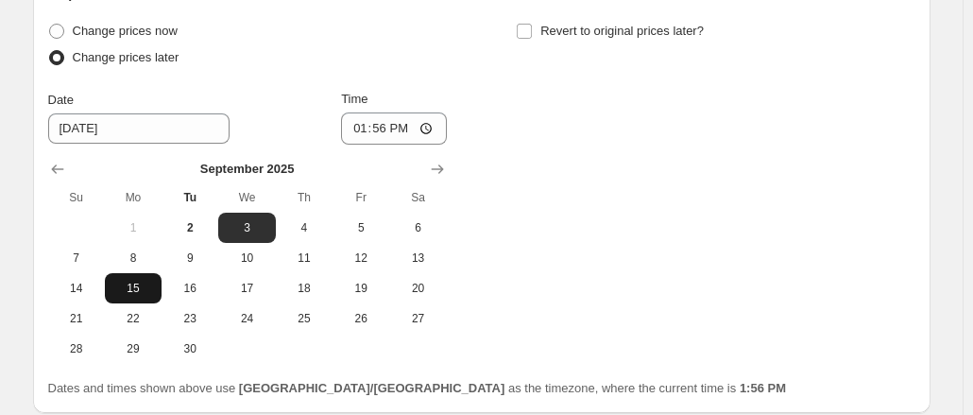
scroll to position [742, 0]
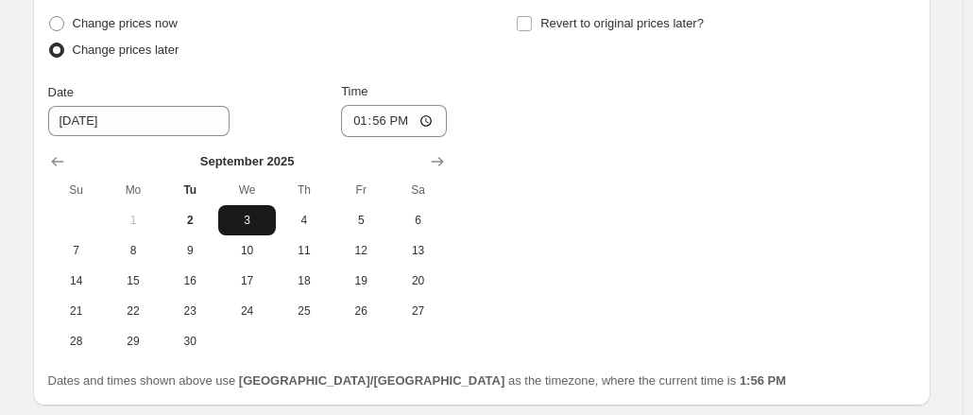
click at [252, 215] on span "3" at bounding box center [247, 220] width 42 height 15
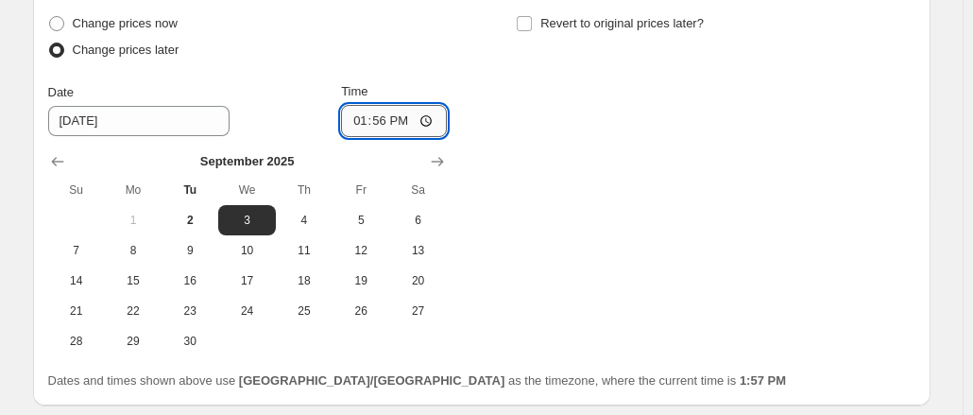
click at [400, 120] on input "13:56" at bounding box center [394, 121] width 106 height 32
type input "01:56"
click at [502, 196] on div "Change prices now Change prices later Date [DATE] Time 01:56 [DATE] Su Mo Tu We…" at bounding box center [481, 183] width 867 height 346
click at [528, 20] on input "Revert to original prices later?" at bounding box center [524, 23] width 15 height 15
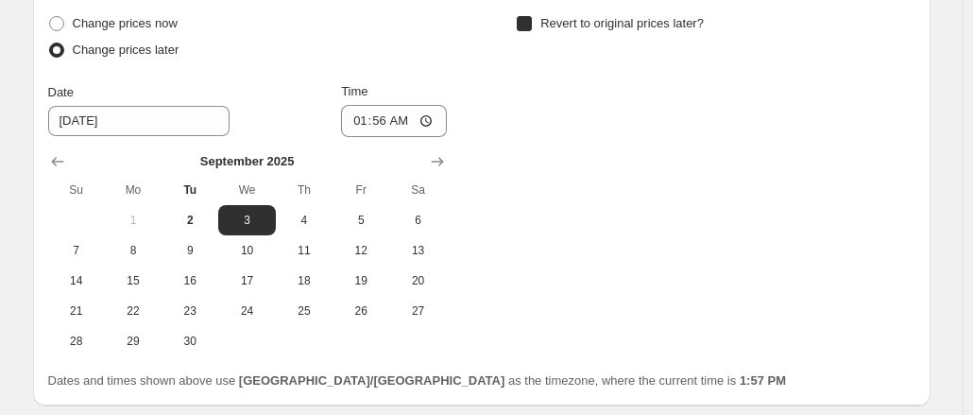
checkbox input "true"
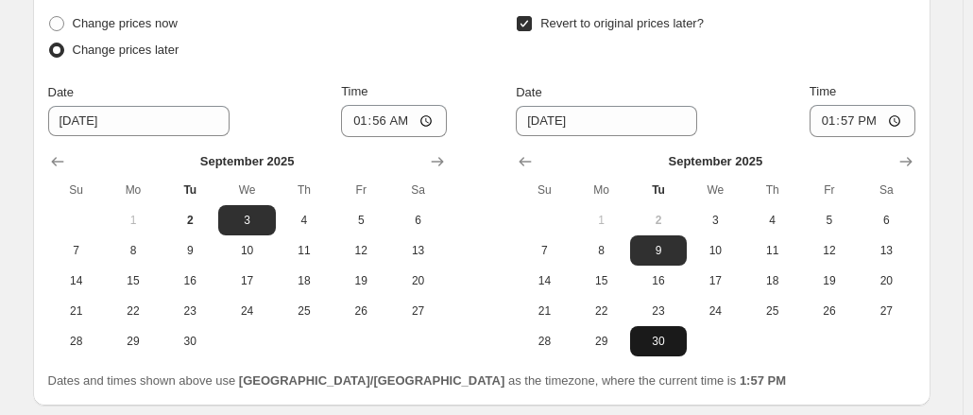
click at [661, 337] on span "30" at bounding box center [659, 340] width 42 height 15
type input "[DATE]"
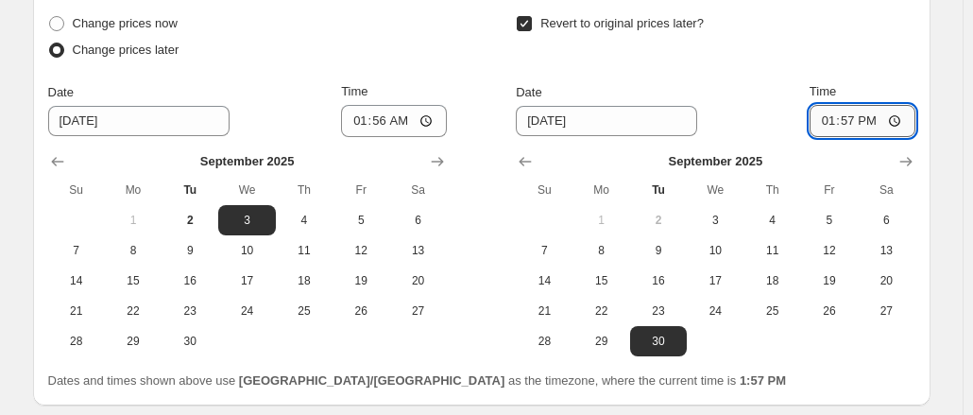
click at [829, 120] on input "13:57" at bounding box center [862, 121] width 106 height 32
click at [863, 120] on input "23:57" at bounding box center [862, 121] width 106 height 32
type input "11:57"
click at [778, 348] on td at bounding box center [771, 341] width 57 height 30
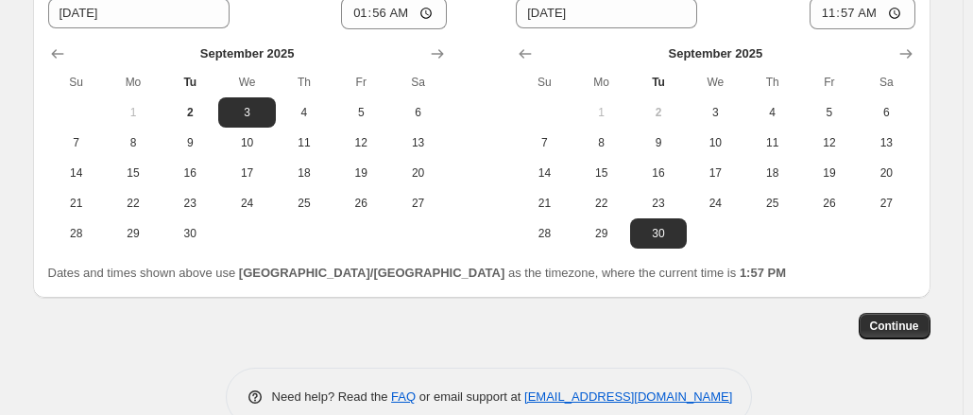
scroll to position [888, 0]
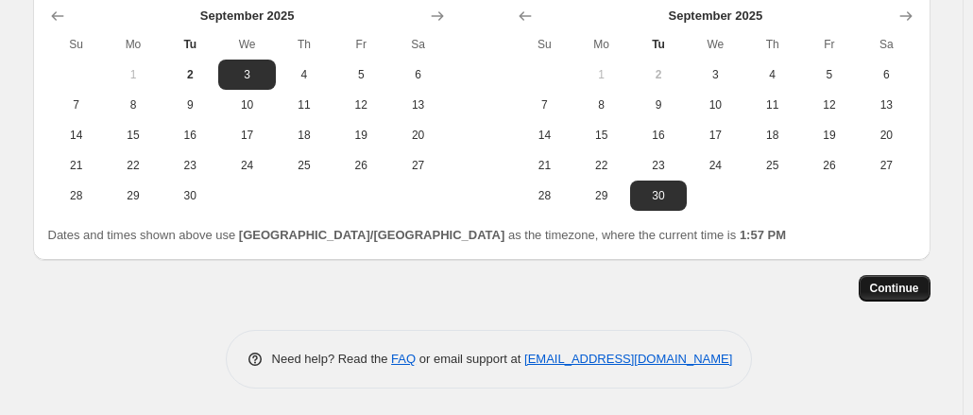
click at [893, 282] on span "Continue" at bounding box center [894, 288] width 49 height 15
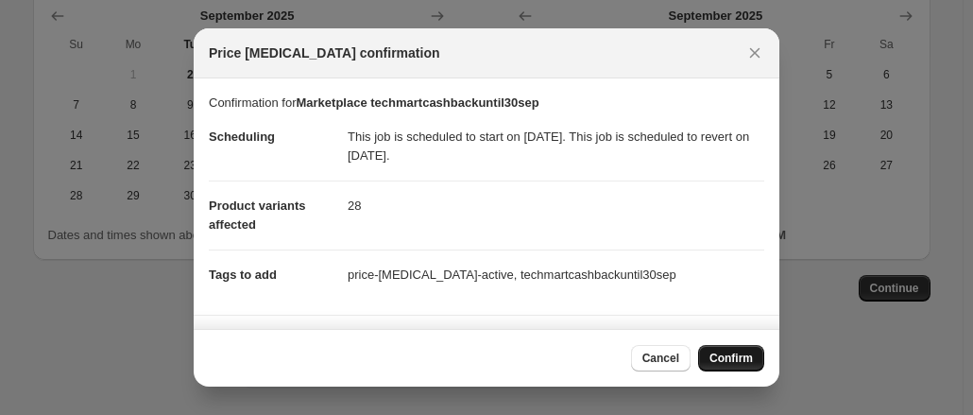
click at [746, 354] on span "Confirm" at bounding box center [730, 357] width 43 height 15
